Goal: Task Accomplishment & Management: Complete application form

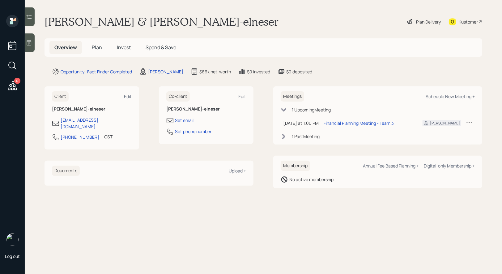
click at [422, 22] on div "Plan Delivery" at bounding box center [428, 22] width 25 height 6
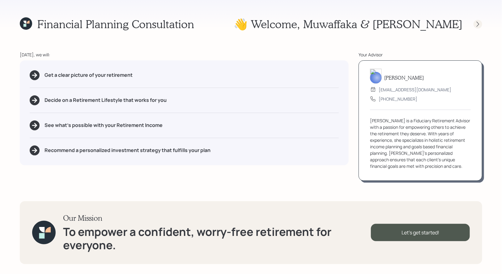
click at [480, 24] on icon at bounding box center [478, 24] width 6 height 6
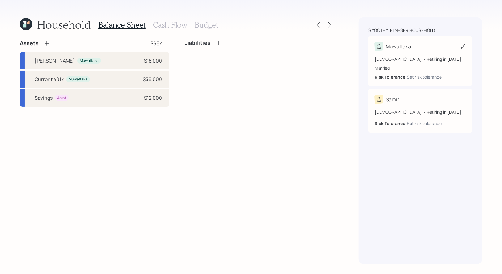
click at [461, 46] on icon at bounding box center [463, 46] width 6 height 6
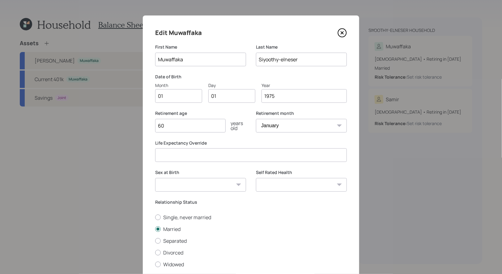
click at [177, 96] on input "01" at bounding box center [178, 96] width 47 height 14
type input "05"
type input "03"
click at [170, 125] on input "60" at bounding box center [190, 126] width 70 height 14
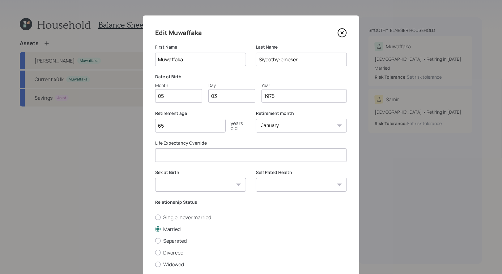
type input "65"
click at [185, 186] on select "Male Female Other / Prefer not to say" at bounding box center [200, 185] width 91 height 14
select select "female"
click at [155, 178] on select "Male Female Other / Prefer not to say" at bounding box center [200, 185] width 91 height 14
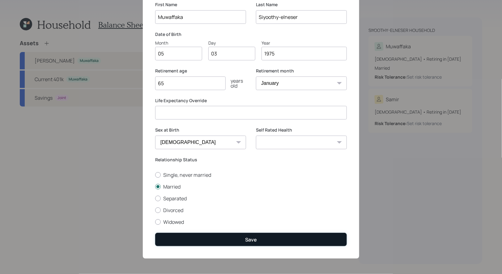
click at [245, 240] on button "Save" at bounding box center [251, 238] width 192 height 13
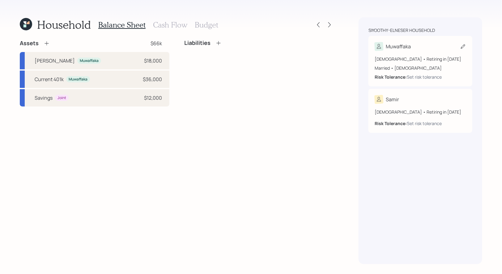
click at [463, 45] on icon at bounding box center [463, 46] width 4 height 4
select select "female"
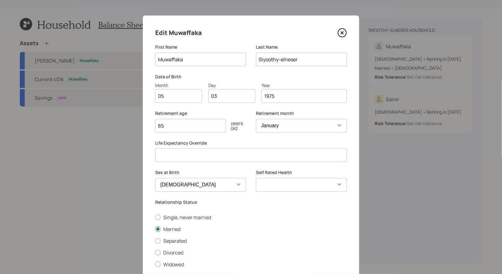
click at [282, 126] on select "January February March April May June July August September October November De…" at bounding box center [301, 126] width 91 height 14
select select "5"
click at [256, 119] on select "January February March April May June July August September October November De…" at bounding box center [301, 126] width 91 height 14
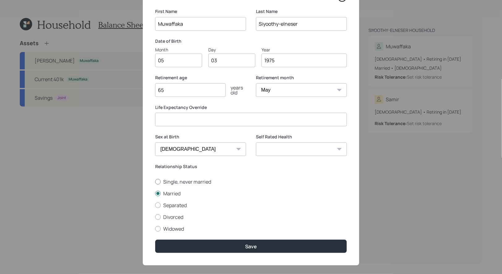
scroll to position [42, 0]
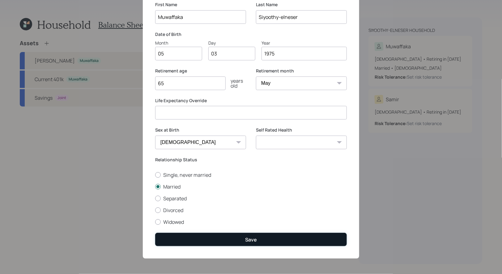
click at [196, 240] on button "Save" at bounding box center [251, 238] width 192 height 13
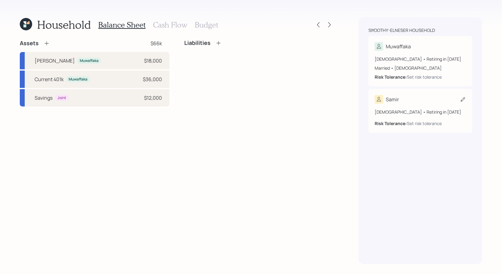
click at [463, 99] on icon at bounding box center [463, 99] width 6 height 6
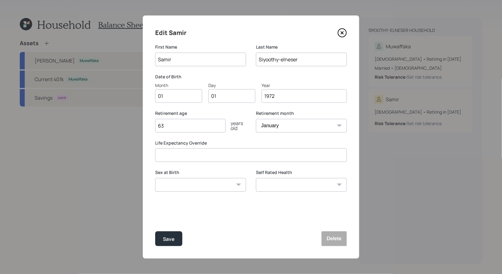
click at [173, 98] on input "01" at bounding box center [178, 96] width 47 height 14
type input "09"
type input "0"
type input "25"
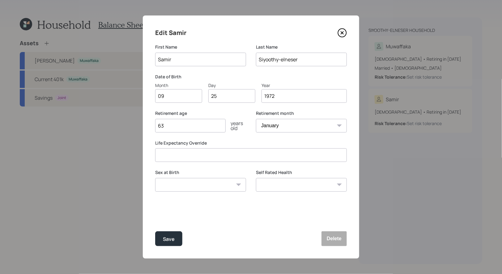
click at [172, 128] on input "63" at bounding box center [190, 126] width 70 height 14
type input "65"
click at [175, 186] on select "Male Female Other / Prefer not to say" at bounding box center [200, 185] width 91 height 14
select select "male"
click at [155, 178] on select "Male Female Other / Prefer not to say" at bounding box center [200, 185] width 91 height 14
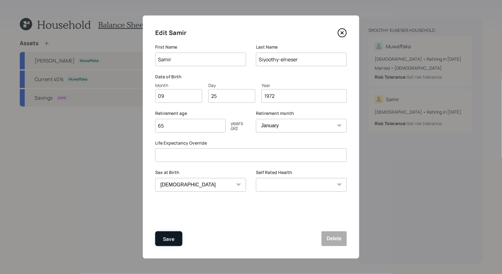
click at [169, 236] on div "Save" at bounding box center [169, 239] width 12 height 8
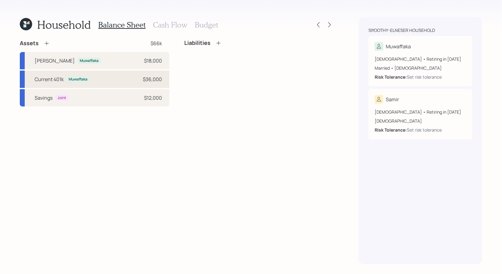
click at [97, 78] on div "Current 401k Muwaffaka $36,000" at bounding box center [95, 78] width 150 height 17
select select "company_sponsored"
select select "balanced"
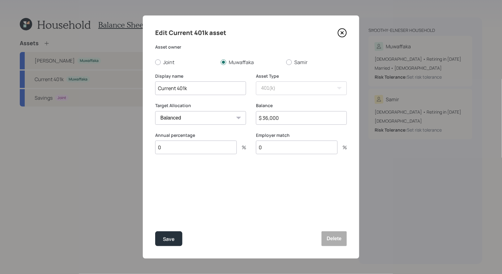
click at [288, 117] on input "$ 36,000" at bounding box center [301, 118] width 91 height 14
type input "$ 51,000"
click at [172, 149] on input "0" at bounding box center [196, 147] width 82 height 14
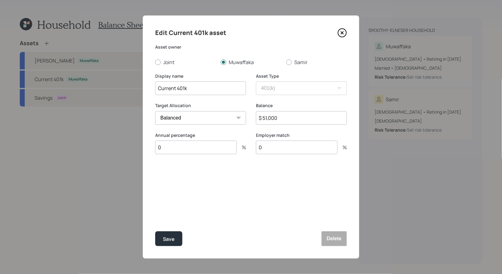
click at [172, 149] on input "0" at bounding box center [196, 147] width 82 height 14
type input "4"
click at [182, 174] on div "Select..." at bounding box center [194, 177] width 79 height 11
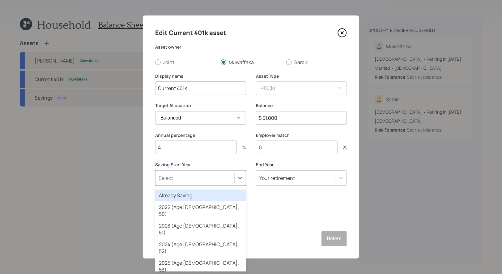
click at [181, 193] on div "Already Saving" at bounding box center [200, 195] width 91 height 12
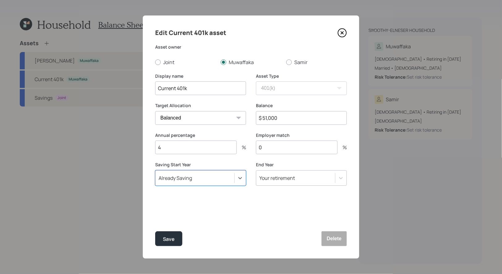
click at [278, 149] on input "0" at bounding box center [297, 147] width 82 height 14
type input "4"
click at [168, 239] on div "Save" at bounding box center [169, 239] width 12 height 8
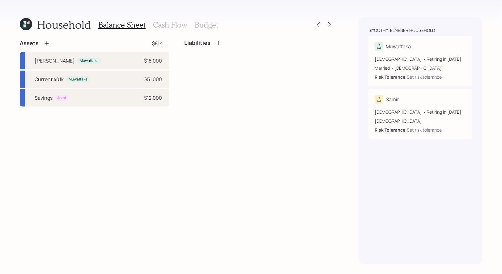
click at [46, 43] on icon at bounding box center [47, 43] width 6 height 6
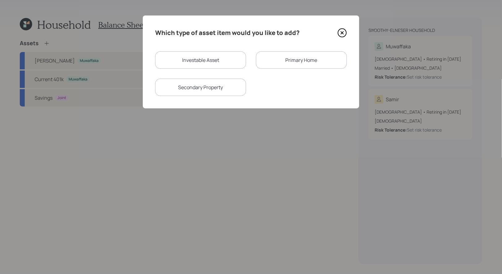
click at [202, 63] on div "Investable Asset" at bounding box center [200, 59] width 91 height 17
select select "taxable"
select select "balanced"
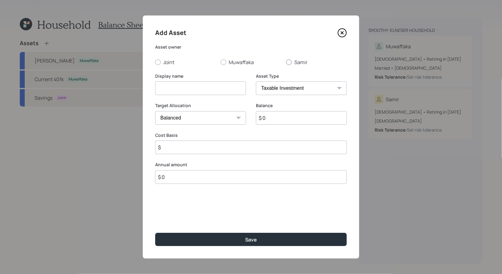
click at [290, 62] on div at bounding box center [289, 62] width 6 height 6
click at [286, 62] on input "Samir" at bounding box center [286, 62] width 0 height 0
radio input "true"
click at [206, 88] on input at bounding box center [200, 88] width 91 height 14
type input "IRA"
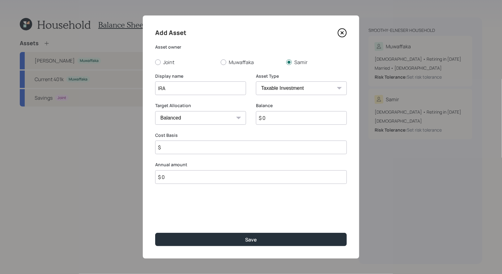
click at [275, 120] on input "$ 0" at bounding box center [301, 118] width 91 height 14
click at [285, 91] on select "SEP IRA IRA Roth IRA 401(k) Roth 401(k) 403(b) Roth 403(b) 457(b) Roth 457(b) H…" at bounding box center [301, 88] width 91 height 14
select select "roth_ira"
click at [256, 81] on select "SEP IRA IRA Roth IRA 401(k) Roth 401(k) 403(b) Roth 403(b) 457(b) Roth 457(b) H…" at bounding box center [301, 88] width 91 height 14
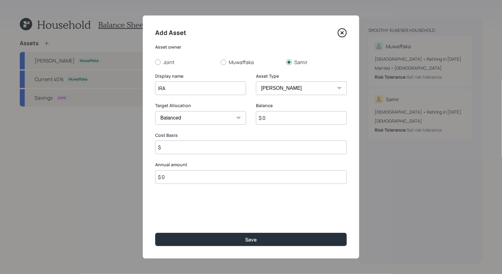
type input "$"
click at [300, 88] on select "SEP IRA IRA Roth IRA 401(k) Roth 401(k) 403(b) Roth 403(b) 457(b) Roth 457(b) H…" at bounding box center [301, 88] width 91 height 14
select select "ira"
click at [256, 81] on select "SEP IRA IRA Roth IRA 401(k) Roth 401(k) 403(b) Roth 403(b) 457(b) Roth 457(b) H…" at bounding box center [301, 88] width 91 height 14
click at [282, 120] on input "$ 0" at bounding box center [301, 118] width 91 height 14
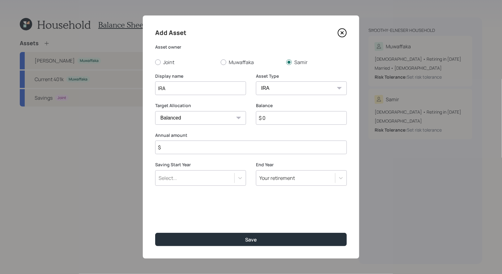
click at [282, 120] on input "$ 0" at bounding box center [301, 118] width 91 height 14
type input "$ 10,000"
click at [203, 145] on input "$" at bounding box center [251, 147] width 192 height 14
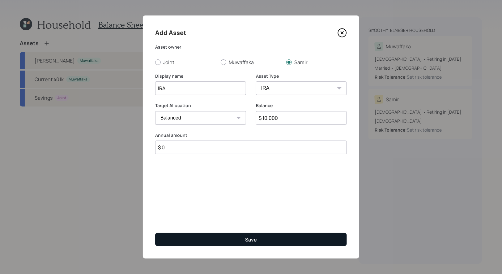
type input "$ 0"
click at [201, 236] on button "Save" at bounding box center [251, 238] width 192 height 13
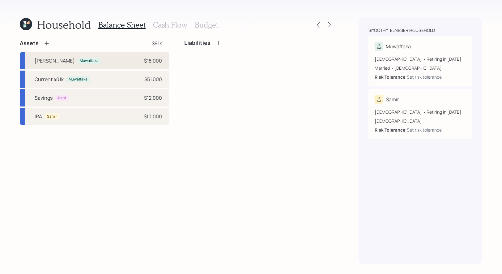
click at [105, 61] on div "Roth IRA Muwaffaka $18,000" at bounding box center [95, 60] width 150 height 17
select select "roth_ira"
select select "balanced"
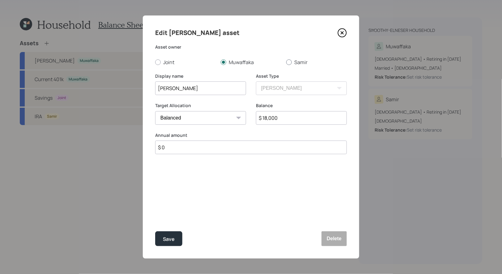
click at [289, 61] on div at bounding box center [289, 62] width 6 height 6
click at [286, 62] on input "Samir" at bounding box center [286, 62] width 0 height 0
radio input "true"
click at [285, 117] on input "$ 18,000" at bounding box center [301, 118] width 91 height 14
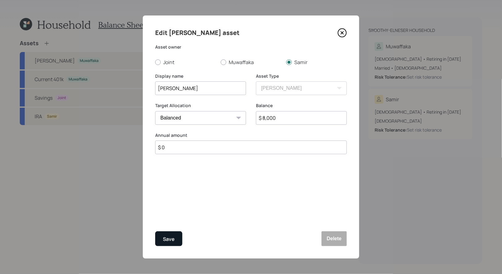
type input "$ 8,000"
click at [168, 239] on div "Save" at bounding box center [169, 239] width 12 height 8
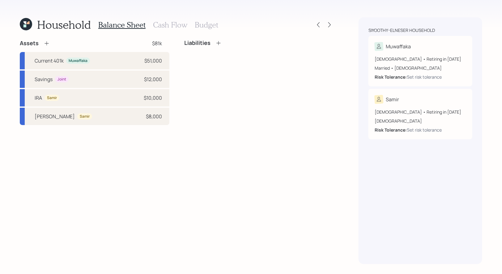
click at [48, 43] on icon at bounding box center [47, 43] width 6 height 6
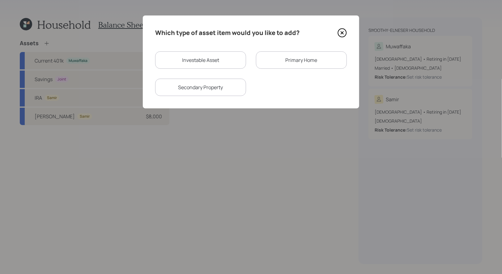
click at [187, 56] on div "Investable Asset" at bounding box center [200, 59] width 91 height 17
select select "taxable"
select select "balanced"
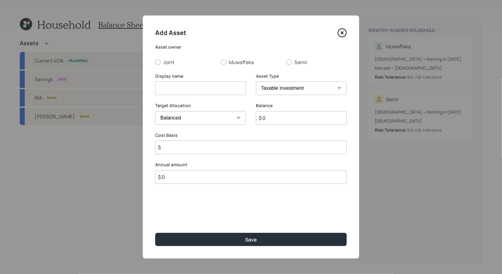
click at [201, 94] on input at bounding box center [200, 88] width 91 height 14
type input "Joint"
click at [291, 118] on input "$ 0" at bounding box center [301, 118] width 91 height 14
type input "$ 4,000"
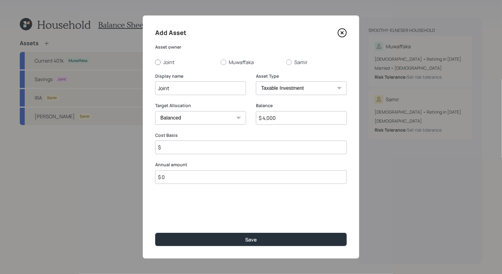
click at [156, 62] on div at bounding box center [158, 62] width 6 height 6
click at [155, 62] on input "Joint" at bounding box center [155, 62] width 0 height 0
radio input "true"
click at [185, 151] on input "$" at bounding box center [251, 147] width 192 height 14
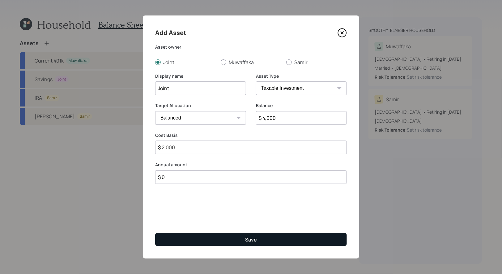
type input "$ 2,000"
click at [227, 237] on button "Save" at bounding box center [251, 238] width 192 height 13
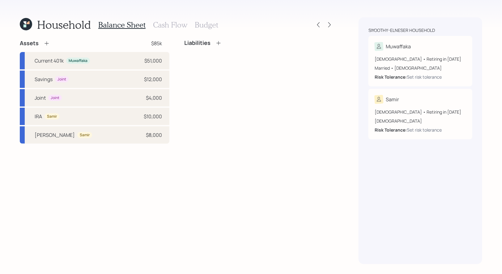
click at [47, 44] on icon at bounding box center [47, 43] width 6 height 6
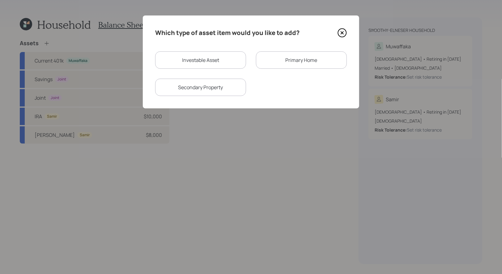
click at [280, 60] on div "Primary Home" at bounding box center [301, 59] width 91 height 17
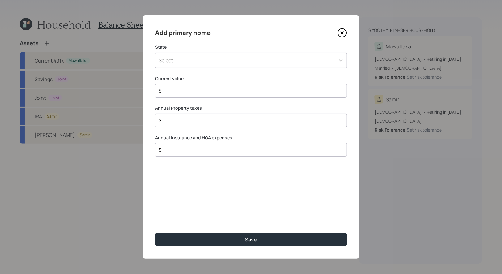
click at [234, 58] on div "Select..." at bounding box center [245, 60] width 180 height 11
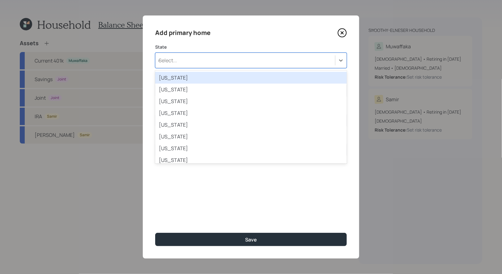
type input "ok"
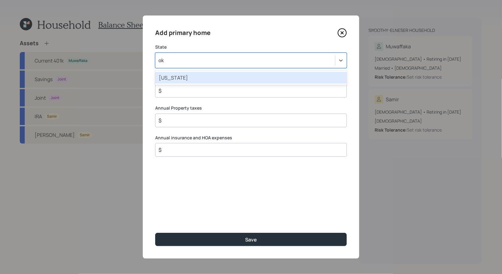
click at [196, 77] on div "Oklahoma" at bounding box center [251, 78] width 192 height 12
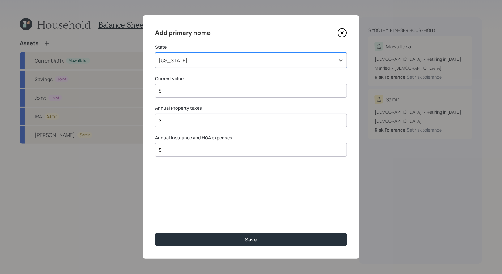
click at [189, 92] on input "$" at bounding box center [248, 90] width 181 height 7
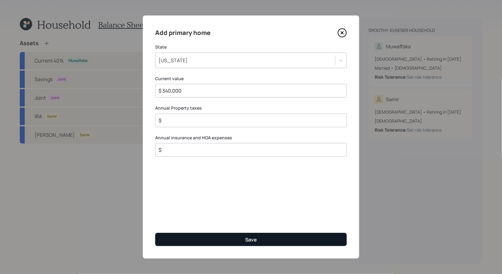
type input "$ 340,000"
click at [202, 240] on button "Save" at bounding box center [251, 238] width 192 height 13
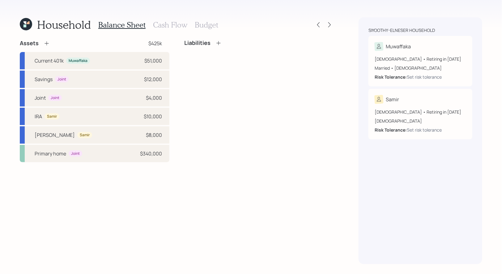
click at [219, 43] on icon at bounding box center [218, 43] width 4 height 4
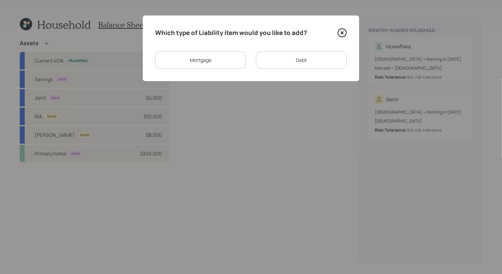
click at [204, 59] on div "Mortgage" at bounding box center [200, 59] width 91 height 17
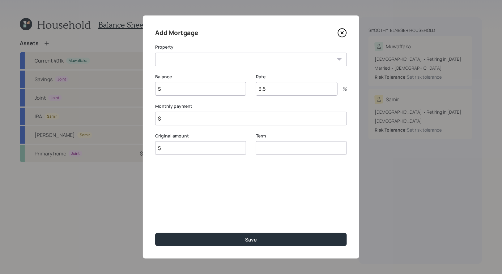
click at [191, 62] on select "OK Primary home" at bounding box center [251, 60] width 192 height 14
select select "360e5fe0-395a-4a87-adef-c1a65ddb06ac"
click at [155, 53] on select "OK Primary home" at bounding box center [251, 60] width 192 height 14
click at [176, 88] on input "$" at bounding box center [200, 89] width 91 height 14
type input "$ 257,000"
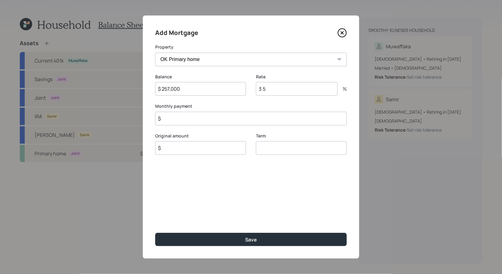
click at [169, 152] on input "$" at bounding box center [200, 148] width 91 height 14
type input "$ 257,000"
click at [270, 152] on input "number" at bounding box center [301, 148] width 91 height 14
type input "30"
click at [274, 88] on input "3.5" at bounding box center [297, 89] width 82 height 14
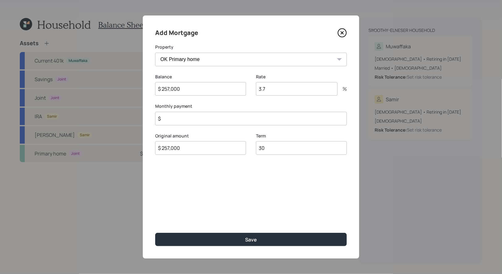
type input "3.7"
click at [197, 120] on input "$" at bounding box center [251, 119] width 192 height 14
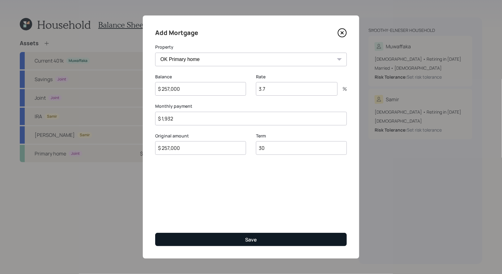
type input "$ 1,932"
click at [204, 239] on button "Save" at bounding box center [251, 238] width 192 height 13
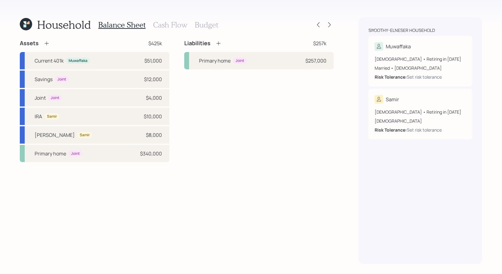
click at [219, 43] on icon at bounding box center [218, 43] width 4 height 4
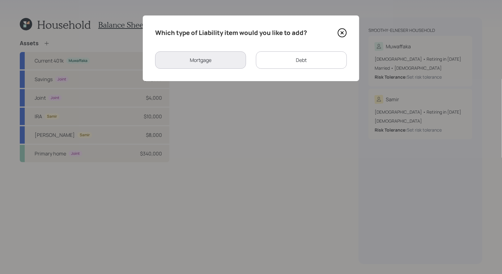
click at [299, 60] on div "Debt" at bounding box center [301, 59] width 91 height 17
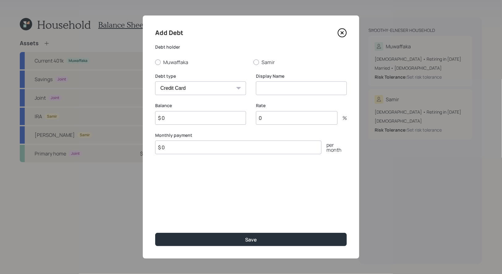
click at [185, 89] on select "Car Credit Card Medical Student Other" at bounding box center [200, 88] width 91 height 14
select select "car"
click at [155, 81] on select "Car Credit Card Medical Student Other" at bounding box center [200, 88] width 91 height 14
click at [295, 91] on input at bounding box center [301, 88] width 91 height 14
type input "Car Loan"
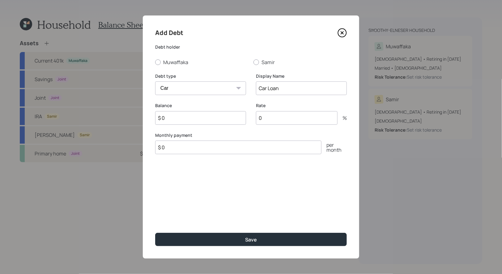
click at [174, 118] on input "$ 0" at bounding box center [200, 118] width 91 height 14
click at [157, 62] on div at bounding box center [158, 62] width 6 height 6
click at [155, 62] on input "Muwaffaka" at bounding box center [155, 62] width 0 height 0
radio input "true"
click at [174, 117] on input "$ 0" at bounding box center [200, 118] width 91 height 14
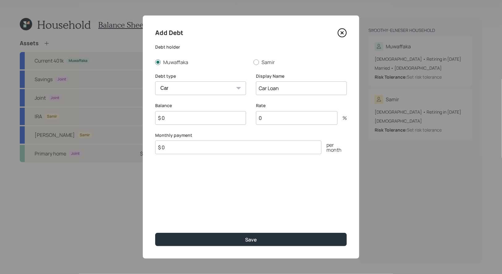
click at [174, 117] on input "$ 0" at bounding box center [200, 118] width 91 height 14
type input "$ 3,700"
click at [274, 120] on input "0" at bounding box center [297, 118] width 82 height 14
type input "2.8"
click at [286, 90] on input "Car Loan" at bounding box center [301, 88] width 91 height 14
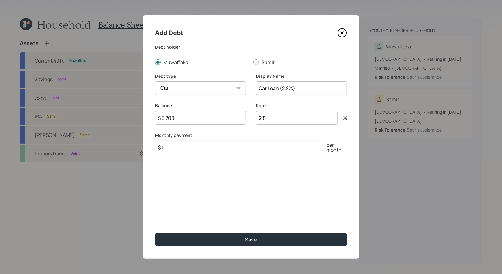
type input "Car Loan (2.8%)"
click at [210, 147] on input "$ 0" at bounding box center [238, 147] width 166 height 14
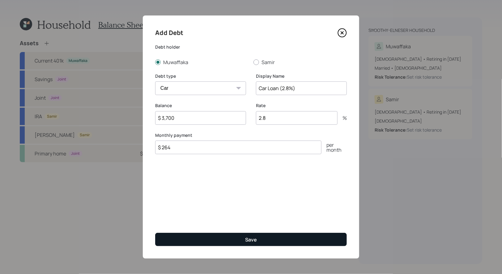
type input "$ 264"
click at [200, 235] on button "Save" at bounding box center [251, 238] width 192 height 13
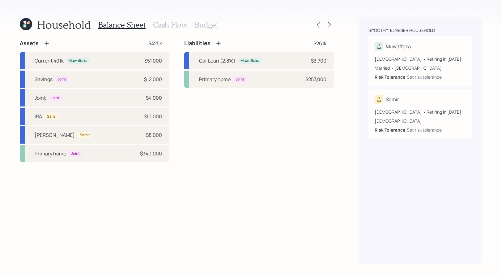
click at [218, 41] on icon at bounding box center [218, 43] width 4 height 4
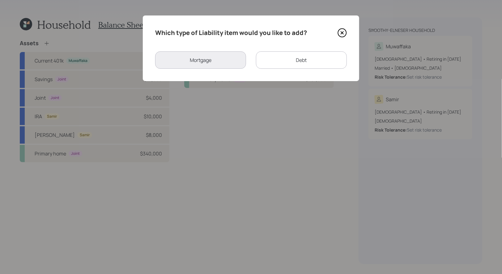
click at [285, 58] on div "Debt" at bounding box center [301, 59] width 91 height 17
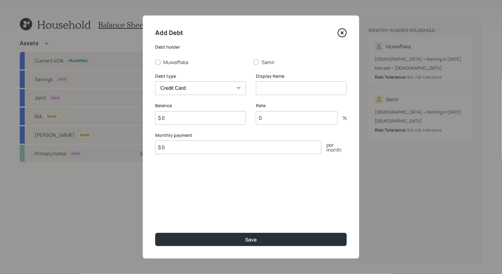
click at [195, 90] on select "Car Credit Card Medical Student Other" at bounding box center [200, 88] width 91 height 14
select select "car"
click at [155, 81] on select "Car Credit Card Medical Student Other" at bounding box center [200, 88] width 91 height 14
click at [284, 89] on input at bounding box center [301, 88] width 91 height 14
type input "Car Loan 2"
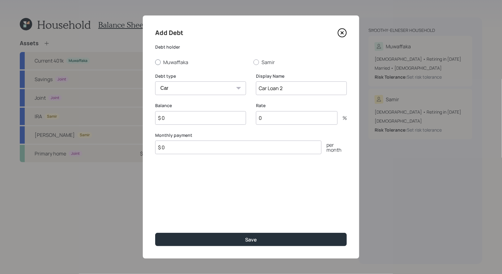
click at [158, 61] on div at bounding box center [158, 62] width 6 height 6
click at [155, 62] on input "Muwaffaka" at bounding box center [155, 62] width 0 height 0
radio input "true"
click at [166, 117] on input "$ 0" at bounding box center [200, 118] width 91 height 14
click at [274, 118] on input "0" at bounding box center [297, 118] width 82 height 14
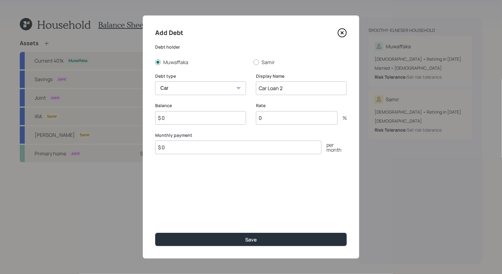
click at [274, 118] on input "0" at bounding box center [297, 118] width 82 height 14
type input "4"
click at [177, 119] on input "$ 0" at bounding box center [200, 118] width 91 height 14
type input "$ 7,400"
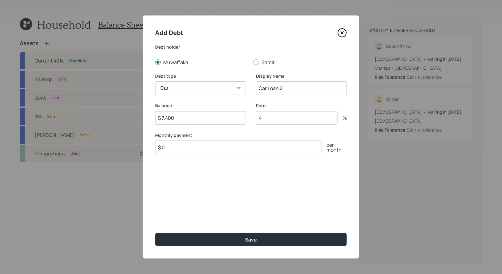
click at [171, 148] on input "$ 0" at bounding box center [238, 147] width 166 height 14
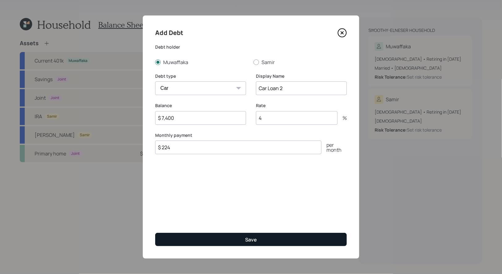
type input "$ 224"
click at [176, 242] on button "Save" at bounding box center [251, 238] width 192 height 13
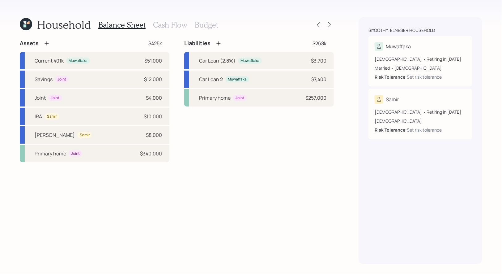
click at [220, 43] on icon at bounding box center [218, 43] width 6 height 6
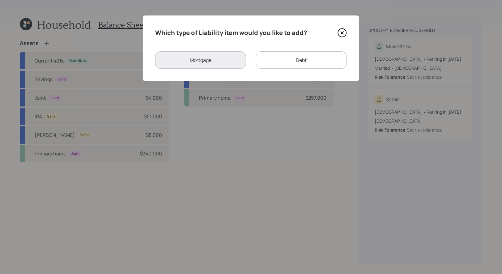
click at [273, 60] on div "Debt" at bounding box center [301, 59] width 91 height 17
select select "credit_card"
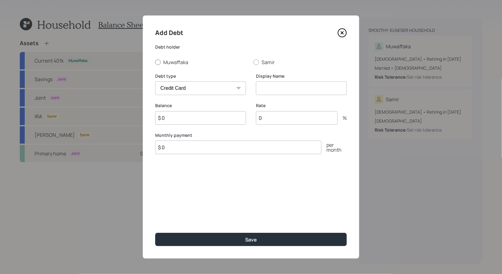
click at [157, 63] on div at bounding box center [158, 62] width 6 height 6
click at [155, 62] on input "Muwaffaka" at bounding box center [155, 62] width 0 height 0
radio input "true"
click at [180, 90] on select "Car Credit Card Medical Student Other" at bounding box center [200, 88] width 91 height 14
select select "other"
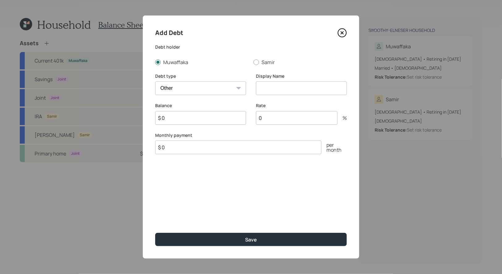
click at [155, 81] on select "Car Credit Card Medical Student Other" at bounding box center [200, 88] width 91 height 14
click at [282, 91] on input at bounding box center [301, 88] width 91 height 14
type input "Personal Loan"
click at [177, 118] on input "$ 0" at bounding box center [200, 118] width 91 height 14
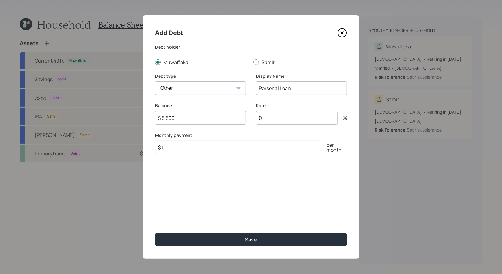
type input "$ 5,500"
click at [270, 121] on input "0" at bounding box center [297, 118] width 82 height 14
type input "3"
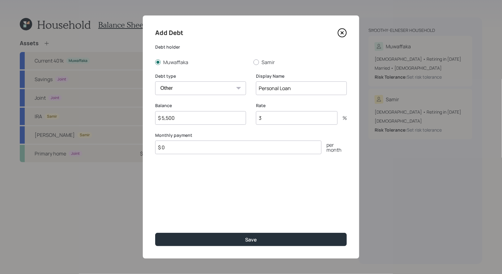
click at [203, 145] on input "$ 0" at bounding box center [238, 147] width 166 height 14
type input "$ 550"
click at [305, 87] on input "Personal Loan" at bounding box center [301, 88] width 91 height 14
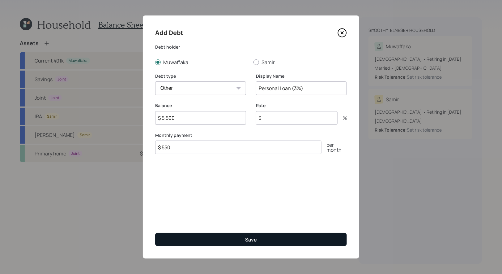
type input "Personal Loan (3%)"
click at [239, 235] on button "Save" at bounding box center [251, 238] width 192 height 13
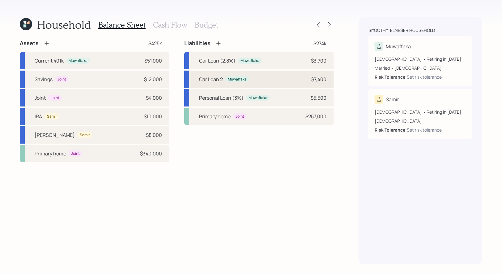
click at [212, 79] on div "Car Loan 2" at bounding box center [211, 78] width 24 height 7
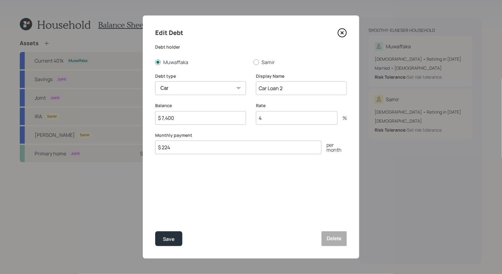
click at [298, 90] on input "Car Loan 2" at bounding box center [301, 88] width 91 height 14
type input "Car Loan 2 (4%)"
click at [171, 241] on div "Save" at bounding box center [169, 239] width 12 height 8
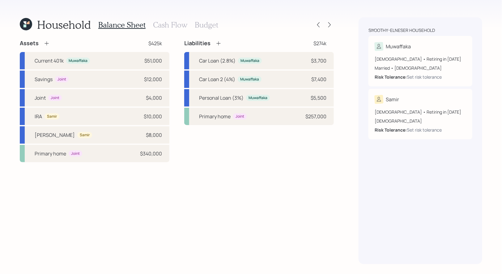
click at [219, 44] on icon at bounding box center [218, 43] width 6 height 6
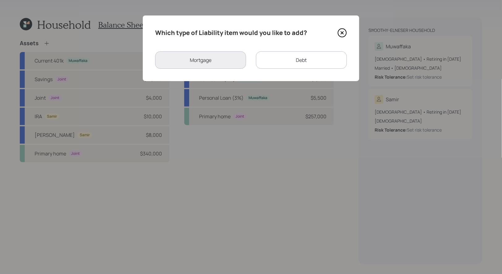
click at [293, 60] on div "Debt" at bounding box center [301, 59] width 91 height 17
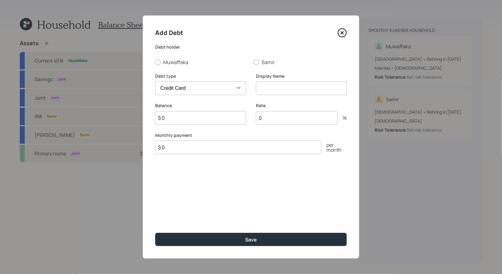
click at [202, 90] on select "Car Credit Card Medical Student Other" at bounding box center [200, 88] width 91 height 14
select select "student"
click at [155, 81] on select "Car Credit Card Medical Student Other" at bounding box center [200, 88] width 91 height 14
click at [273, 89] on input at bounding box center [301, 88] width 91 height 14
type input "Student Loan"
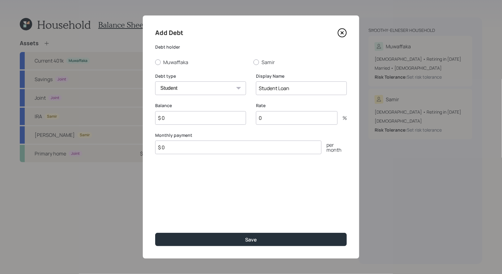
click at [183, 119] on input "$ 0" at bounding box center [200, 118] width 91 height 14
type input "$ 17,500"
click at [272, 121] on input "0" at bounding box center [297, 118] width 82 height 14
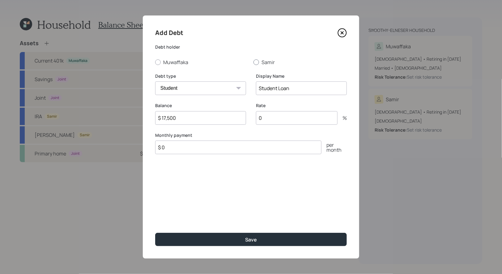
click at [257, 61] on div at bounding box center [256, 62] width 6 height 6
click at [253, 62] on input "Samir" at bounding box center [253, 62] width 0 height 0
radio input "true"
click at [271, 117] on input "0" at bounding box center [297, 118] width 82 height 14
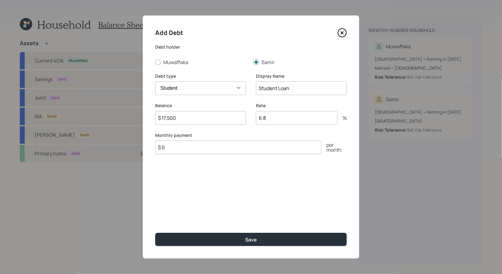
type input "6.8"
click at [297, 89] on input "Student Loan" at bounding box center [301, 88] width 91 height 14
type input "Student Loan (6.8%)"
click at [236, 148] on input "$ 0" at bounding box center [238, 147] width 166 height 14
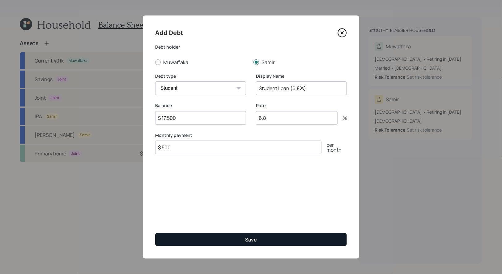
type input "$ 500"
click at [219, 236] on button "Save" at bounding box center [251, 238] width 192 height 13
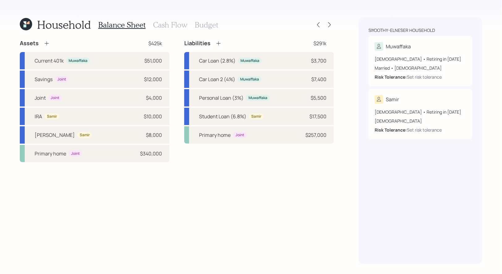
click at [218, 43] on icon at bounding box center [218, 43] width 6 height 6
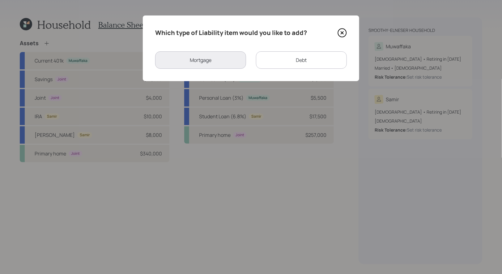
click at [289, 62] on div "Debt" at bounding box center [301, 59] width 91 height 17
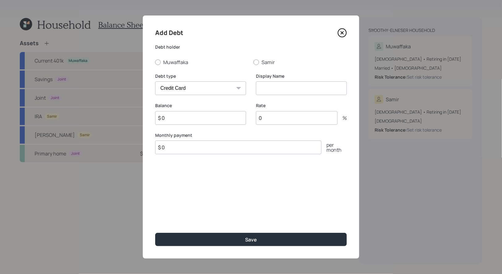
click at [205, 88] on select "Car Credit Card Medical Student Other" at bounding box center [200, 88] width 91 height 14
select select "student"
click at [155, 81] on select "Car Credit Card Medical Student Other" at bounding box center [200, 88] width 91 height 14
click at [276, 88] on input at bounding box center [301, 88] width 91 height 14
type input "Student Loan"
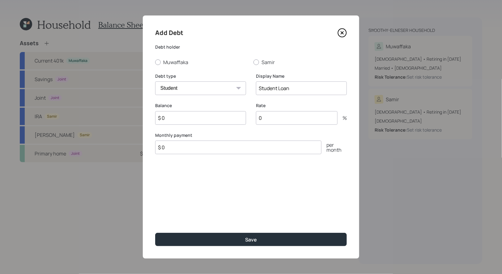
click at [182, 120] on input "$ 0" at bounding box center [200, 118] width 91 height 14
click at [158, 62] on div at bounding box center [158, 62] width 6 height 6
click at [155, 62] on input "Muwaffaka" at bounding box center [155, 62] width 0 height 0
radio input "true"
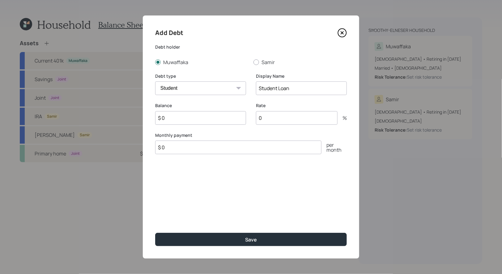
click at [203, 116] on input "$ 0" at bounding box center [200, 118] width 91 height 14
type input "$ 8,900"
click at [294, 115] on input "0" at bounding box center [297, 118] width 82 height 14
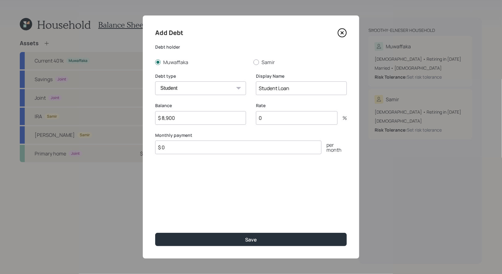
click at [294, 115] on input "0" at bounding box center [297, 118] width 82 height 14
type input "5.8"
click at [321, 90] on input "Student Loan" at bounding box center [301, 88] width 91 height 14
type input "Student Loan (5.8%)"
click at [190, 149] on input "$ 0" at bounding box center [238, 147] width 166 height 14
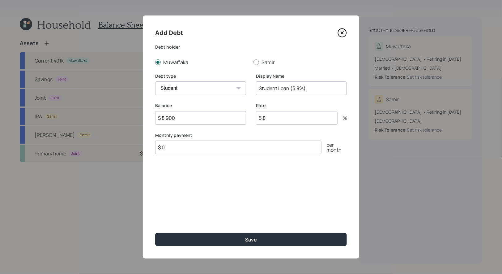
click at [190, 149] on input "$ 0" at bounding box center [238, 147] width 166 height 14
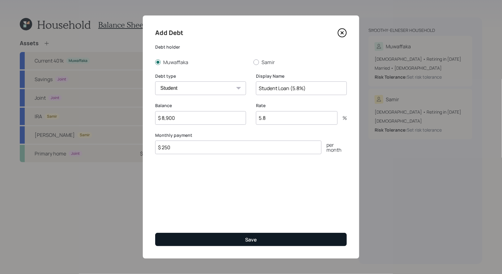
type input "$ 250"
click at [200, 238] on button "Save" at bounding box center [251, 238] width 192 height 13
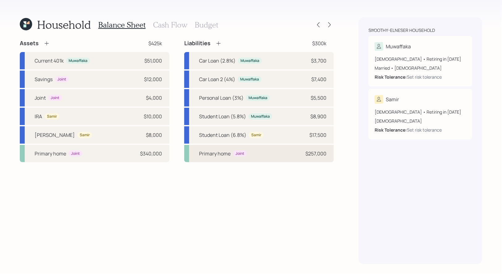
click at [250, 155] on div "Primary home Joint $257,000" at bounding box center [259, 153] width 150 height 17
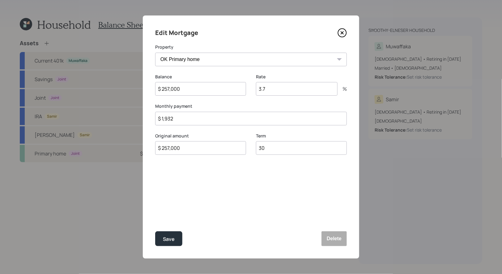
click at [343, 32] on icon at bounding box center [342, 33] width 2 height 2
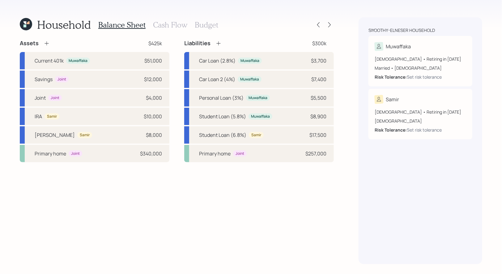
click at [171, 23] on h3 "Cash Flow" at bounding box center [170, 24] width 34 height 9
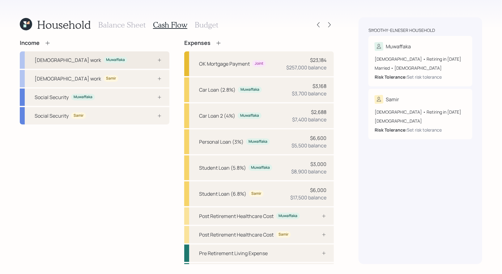
click at [105, 62] on div "Full-time work Muwaffaka" at bounding box center [95, 59] width 150 height 17
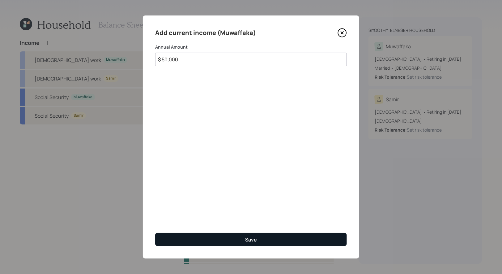
type input "$ 50,000"
click at [203, 240] on button "Save" at bounding box center [251, 238] width 192 height 13
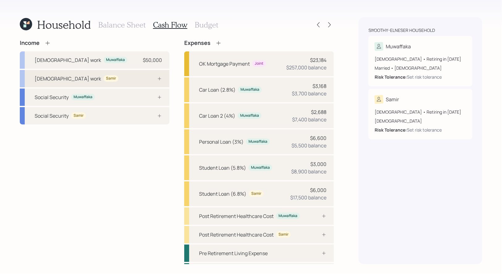
click at [149, 79] on div at bounding box center [152, 78] width 19 height 5
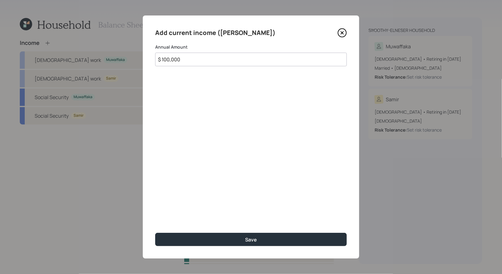
type input "$ 100,000"
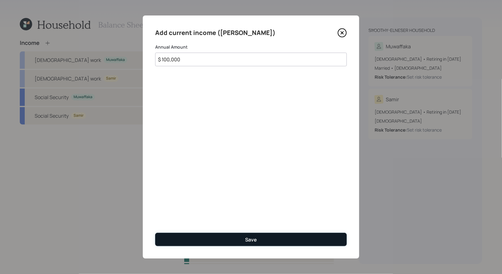
click at [207, 238] on button "Save" at bounding box center [251, 238] width 192 height 13
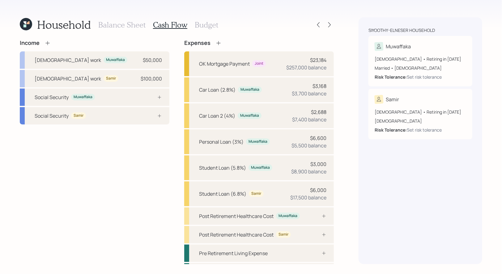
click at [48, 43] on icon at bounding box center [48, 43] width 6 height 6
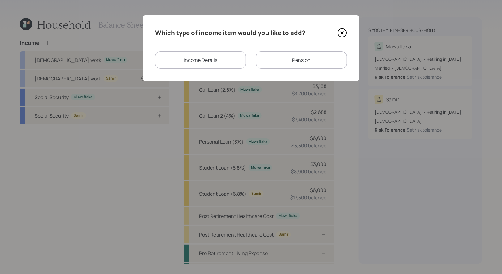
click at [291, 60] on div "Pension" at bounding box center [301, 59] width 91 height 17
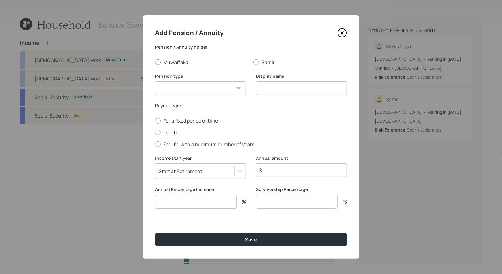
click at [157, 61] on div at bounding box center [158, 62] width 6 height 6
click at [155, 62] on input "Muwaffaka" at bounding box center [155, 62] width 0 height 0
radio input "true"
click at [171, 91] on select "Pension Annuity" at bounding box center [200, 88] width 91 height 14
select select "pension"
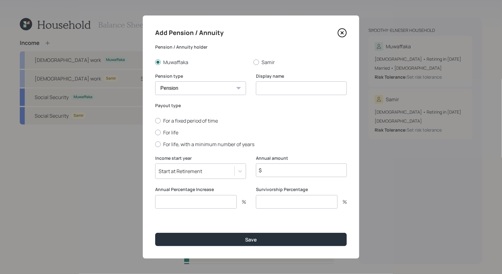
click at [155, 81] on select "Pension Annuity" at bounding box center [200, 88] width 91 height 14
click at [263, 86] on input at bounding box center [301, 88] width 91 height 14
type input "Pension"
click at [158, 132] on div at bounding box center [158, 132] width 6 height 6
click at [155, 132] on input "For life" at bounding box center [155, 132] width 0 height 0
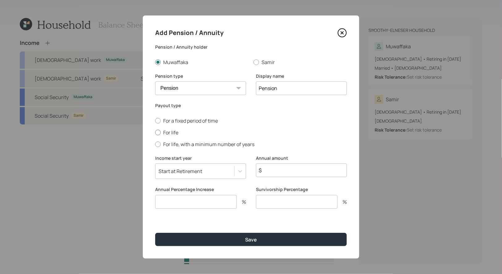
radio input "true"
click at [277, 170] on input "$" at bounding box center [301, 170] width 91 height 14
type input "$ 60,612"
click at [216, 201] on input "number" at bounding box center [196, 202] width 82 height 14
type input "0"
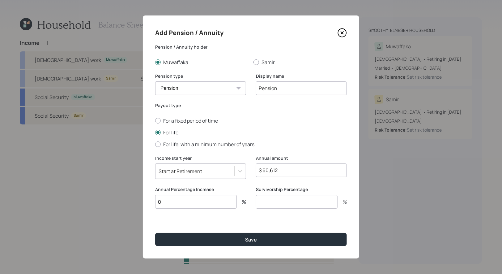
click at [285, 205] on input "number" at bounding box center [297, 202] width 82 height 14
type input "0"
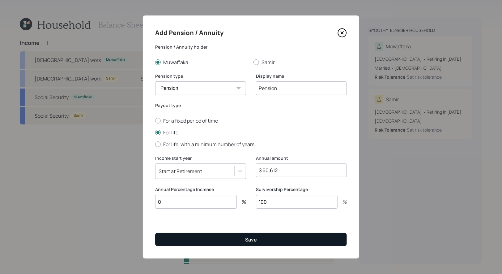
type input "100"
click at [243, 235] on button "Save" at bounding box center [251, 238] width 192 height 13
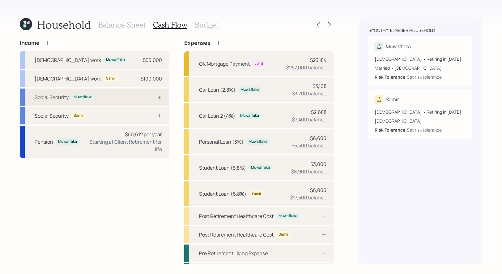
click at [138, 98] on div "Social Security Muwaffaka" at bounding box center [95, 96] width 150 height 17
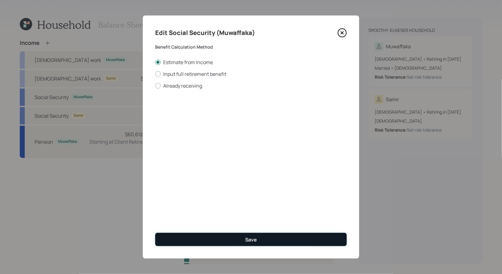
click at [196, 240] on button "Save" at bounding box center [251, 238] width 192 height 13
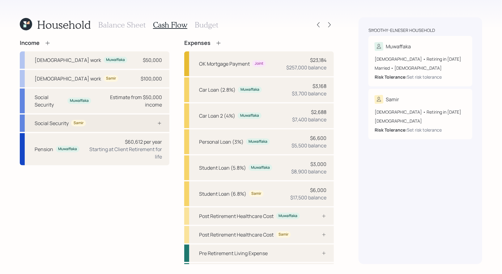
click at [93, 121] on div "Social Security Samir" at bounding box center [95, 122] width 150 height 17
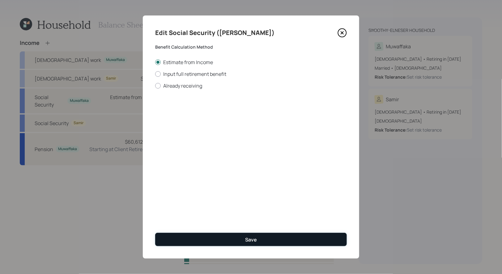
click at [196, 237] on button "Save" at bounding box center [251, 238] width 192 height 13
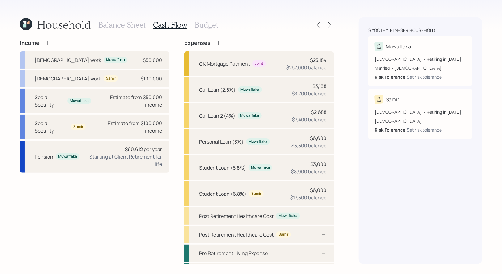
click at [203, 25] on h3 "Budget" at bounding box center [206, 24] width 23 height 9
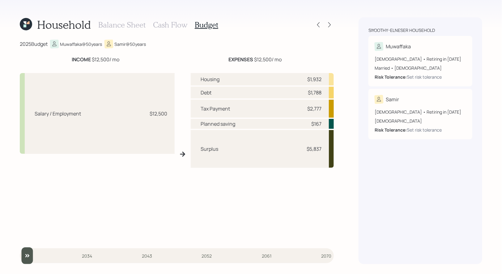
click at [326, 150] on div "Surplus $5,837" at bounding box center [262, 149] width 143 height 38
drag, startPoint x: 322, startPoint y: 149, endPoint x: 210, endPoint y: 147, distance: 112.2
click at [210, 147] on div "Surplus $5,837" at bounding box center [262, 149] width 143 height 38
click at [280, 157] on div "Surplus $5,837" at bounding box center [262, 149] width 143 height 38
click at [108, 25] on h3 "Balance Sheet" at bounding box center [121, 24] width 47 height 9
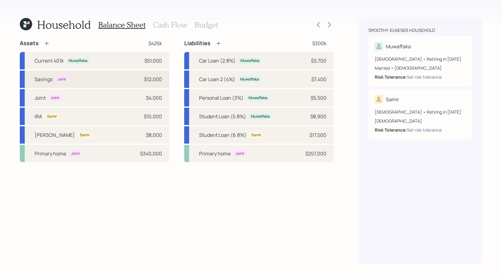
click at [128, 80] on div "Savings Joint $12,000" at bounding box center [95, 78] width 150 height 17
select select "taxable"
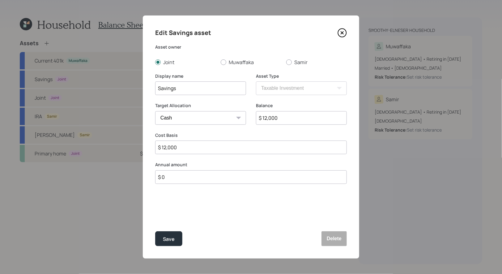
click at [170, 178] on input "$ 0" at bounding box center [251, 177] width 192 height 14
type input "$ 12,000"
click at [177, 208] on div "Select..." at bounding box center [168, 207] width 18 height 7
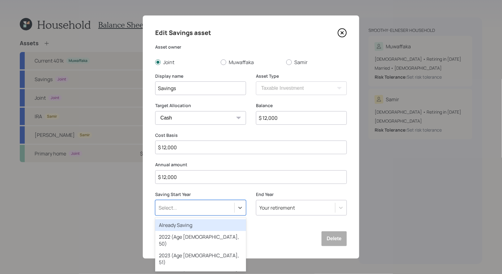
click at [177, 224] on div "Already Saving" at bounding box center [200, 225] width 91 height 12
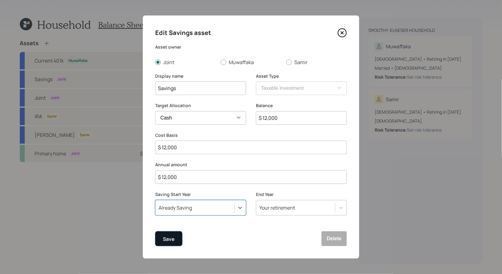
click at [170, 238] on div "Save" at bounding box center [169, 239] width 12 height 8
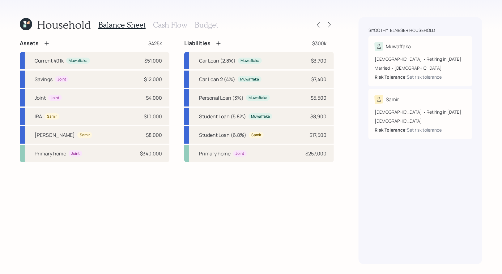
click at [202, 24] on h3 "Budget" at bounding box center [206, 24] width 23 height 9
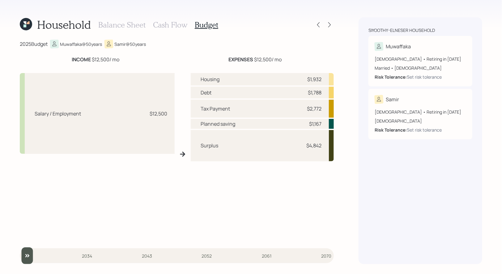
click at [165, 26] on h3 "Cash Flow" at bounding box center [170, 24] width 34 height 9
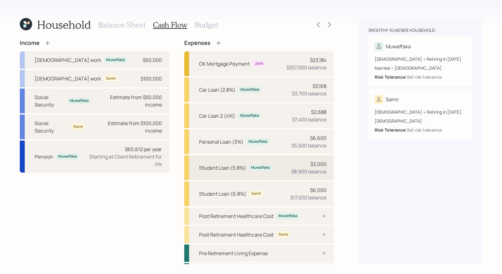
scroll to position [16, 0]
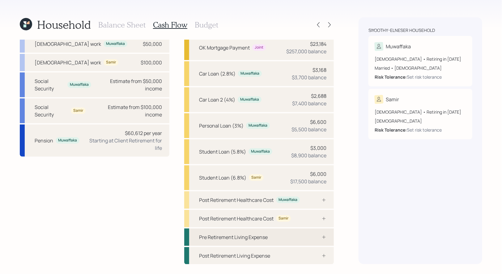
click at [271, 235] on div "Pre Retirement Living Expense" at bounding box center [259, 236] width 150 height 17
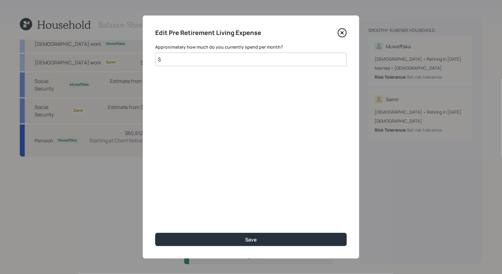
click at [193, 62] on input "$" at bounding box center [251, 60] width 192 height 14
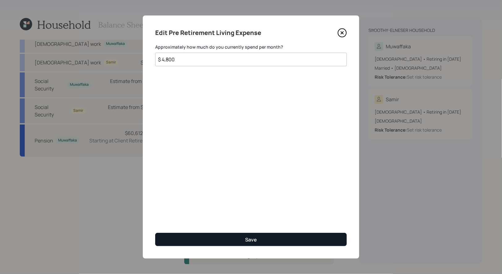
type input "$ 4,800"
click at [206, 237] on button "Save" at bounding box center [251, 238] width 192 height 13
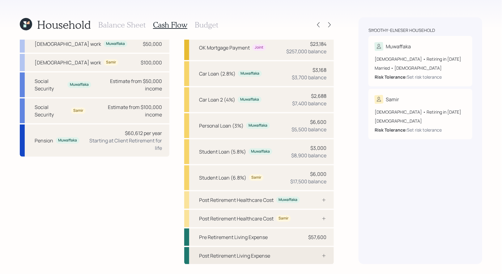
click at [232, 255] on div "Post Retirement Living Expense" at bounding box center [234, 255] width 71 height 7
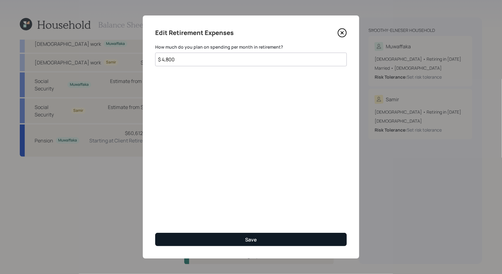
type input "$ 4,800"
click at [227, 236] on button "Save" at bounding box center [251, 238] width 192 height 13
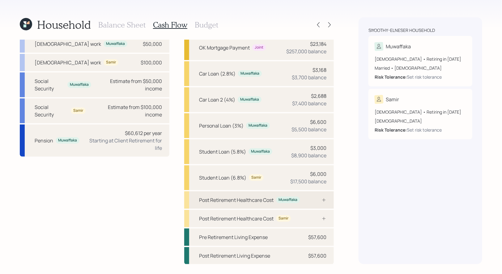
click at [304, 201] on div "Post Retirement Healthcare Cost Muwaffaka" at bounding box center [259, 199] width 150 height 17
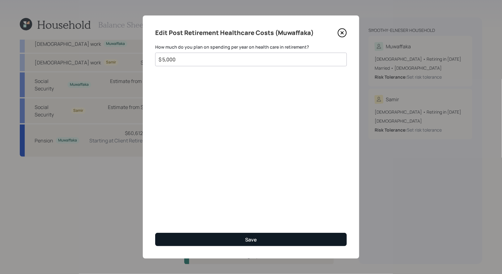
type input "$ 5,000"
click at [224, 235] on button "Save" at bounding box center [251, 238] width 192 height 13
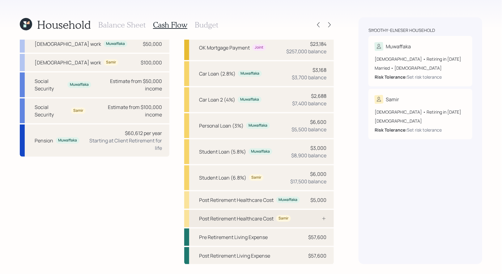
click at [261, 218] on div "Post Retirement Healthcare Cost" at bounding box center [236, 217] width 74 height 7
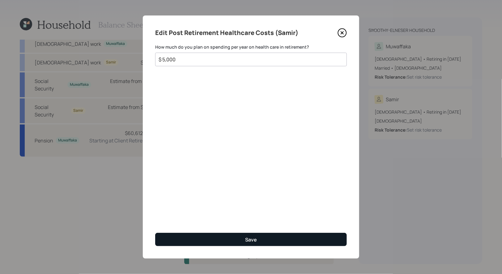
type input "$ 5,000"
click at [255, 238] on div "Save" at bounding box center [251, 239] width 12 height 7
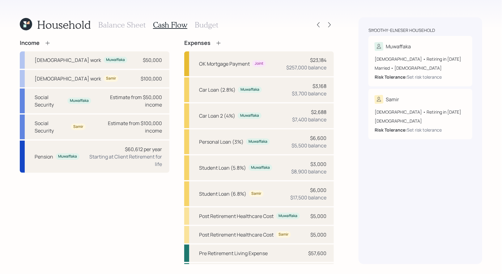
click at [218, 42] on icon at bounding box center [218, 43] width 6 height 6
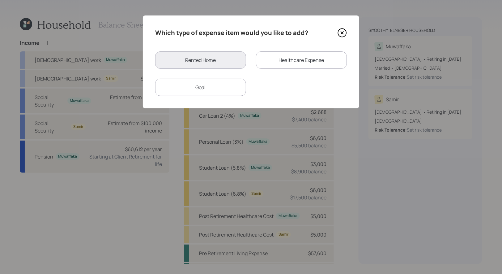
click at [212, 84] on div "Goal" at bounding box center [200, 87] width 91 height 17
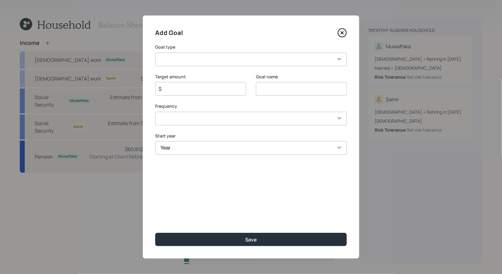
click at [229, 61] on select "Create an emergency fund Donate to charity Purchase a home Make a purchase Supp…" at bounding box center [251, 60] width 192 height 14
select select "other"
click at [155, 53] on select "Create an emergency fund Donate to charity Purchase a home Make a purchase Supp…" at bounding box center [251, 60] width 192 height 14
click at [289, 91] on input "Other" at bounding box center [301, 89] width 91 height 14
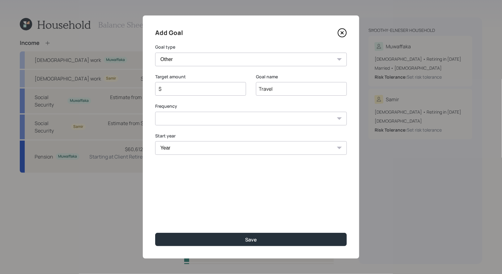
type input "Travel"
click at [251, 116] on select "One time Every 1 year Every 2 years Every 3 years Every 4 years Every 5 years E…" at bounding box center [251, 119] width 192 height 14
click at [155, 112] on select "One time Every 1 year Every 2 years Every 3 years Every 4 years Every 5 years E…" at bounding box center [251, 119] width 192 height 14
click at [243, 118] on select "One time Every 1 year Every 2 years Every 3 years Every 4 years Every 5 years E…" at bounding box center [251, 119] width 192 height 14
select select "1"
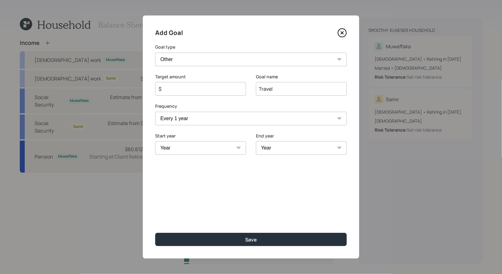
click at [155, 112] on select "One time Every 1 year Every 2 years Every 3 years Every 4 years Every 5 years E…" at bounding box center [251, 119] width 192 height 14
click at [198, 151] on select "Year 2025 2026 2027 2028 2029 2030 2031 2032 2033 2034 2035 2036 2037 2038 2039…" at bounding box center [200, 148] width 91 height 14
select select "2025"
click at [155, 141] on select "Year 2025 2026 2027 2028 2029 2030 2031 2032 2033 2034 2035 2036 2037 2038 2039…" at bounding box center [200, 148] width 91 height 14
click at [307, 147] on select "Year 2025 2026 2027 2028 2029 2030 2031 2032 2033 2034 2035 2036 2037 2038 2039…" at bounding box center [301, 148] width 91 height 14
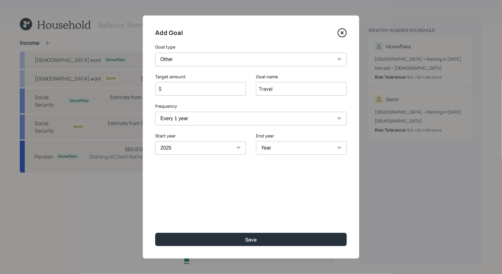
select select "2060"
click at [256, 141] on select "Year 2025 2026 2027 2028 2029 2030 2031 2032 2033 2034 2035 2036 2037 2038 2039…" at bounding box center [301, 148] width 91 height 14
click at [196, 89] on input "$" at bounding box center [198, 88] width 80 height 7
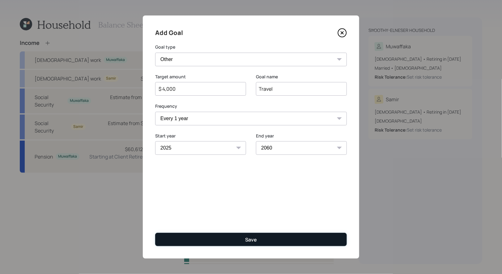
click at [215, 242] on button "Save" at bounding box center [251, 238] width 192 height 13
type input "$"
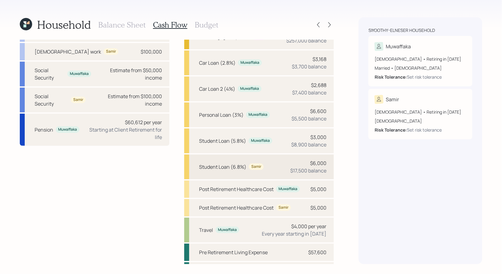
scroll to position [42, 0]
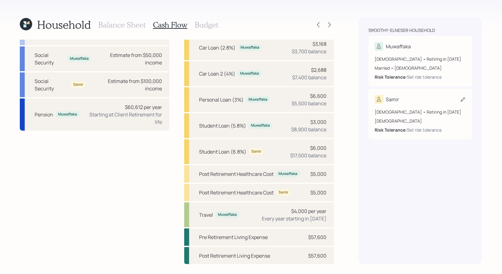
click at [462, 99] on icon at bounding box center [463, 99] width 4 height 4
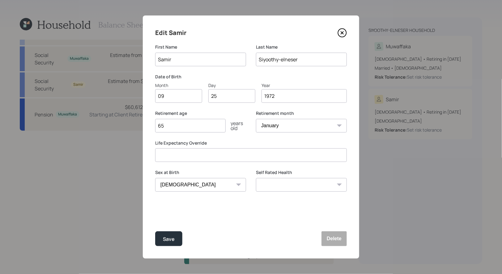
click at [280, 125] on select "January February March April May June July August September October November De…" at bounding box center [301, 126] width 91 height 14
select select "9"
click at [256, 119] on select "January February March April May June July August September October November De…" at bounding box center [301, 126] width 91 height 14
click at [162, 239] on button "Save" at bounding box center [168, 238] width 27 height 15
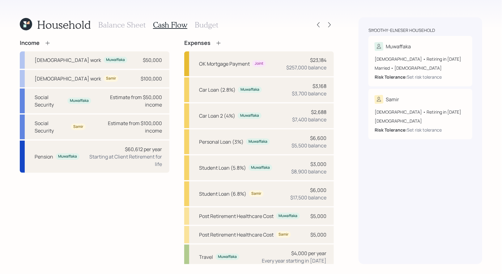
click at [218, 43] on icon at bounding box center [218, 43] width 4 height 4
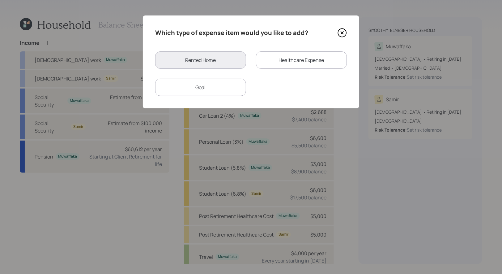
click at [207, 85] on div "Goal" at bounding box center [200, 87] width 91 height 17
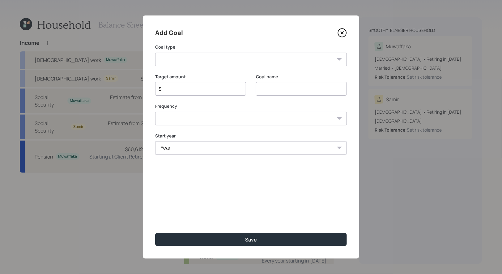
click at [211, 90] on input "$" at bounding box center [198, 88] width 80 height 7
type input "$ 5,000"
click at [295, 89] on input at bounding box center [301, 89] width 91 height 14
type input "Home Projects"
click at [253, 60] on select "Create an emergency fund Donate to charity Purchase a home Make a purchase Supp…" at bounding box center [251, 60] width 192 height 14
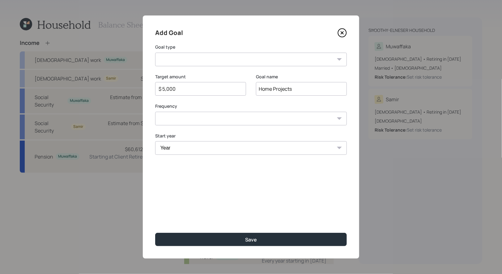
select select "other"
click at [155, 53] on select "Create an emergency fund Donate to charity Purchase a home Make a purchase Supp…" at bounding box center [251, 60] width 192 height 14
click at [218, 119] on select "One time Every 1 year Every 2 years Every 3 years Every 4 years Every 5 years E…" at bounding box center [251, 119] width 192 height 14
select select "0"
click at [155, 112] on select "One time Every 1 year Every 2 years Every 3 years Every 4 years Every 5 years E…" at bounding box center [251, 119] width 192 height 14
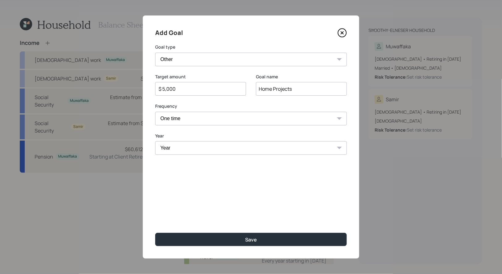
click at [209, 148] on select "Year 2025 2026 2027 2028 2029 2030 2031 2032 2033 2034 2035 2036 2037 2038 2039…" at bounding box center [251, 148] width 192 height 14
select select "2026"
click at [155, 141] on select "Year 2025 2026 2027 2028 2029 2030 2031 2032 2033 2034 2035 2036 2037 2038 2039…" at bounding box center [251, 148] width 192 height 14
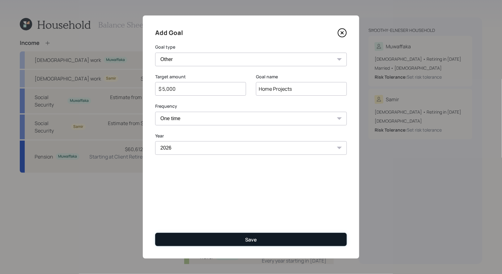
click at [211, 237] on button "Save" at bounding box center [251, 238] width 192 height 13
type input "$"
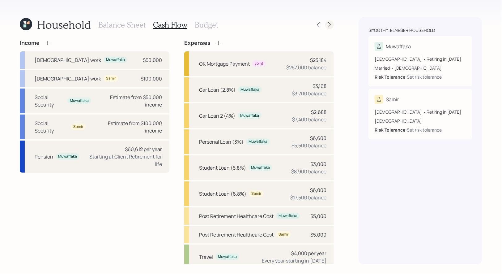
click at [330, 23] on icon at bounding box center [329, 25] width 6 height 6
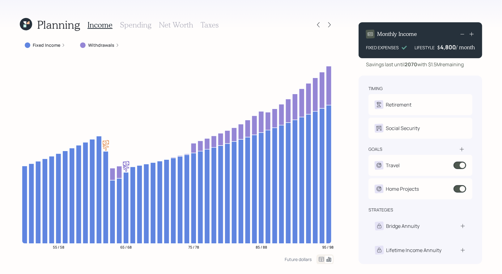
click at [183, 26] on h3 "Net Worth" at bounding box center [176, 24] width 34 height 9
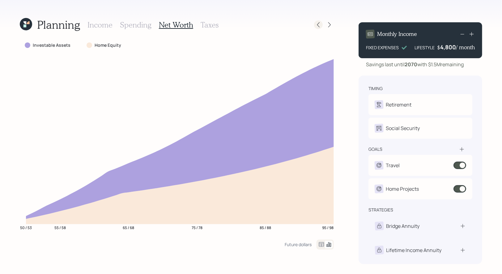
click at [319, 24] on icon at bounding box center [318, 25] width 6 height 6
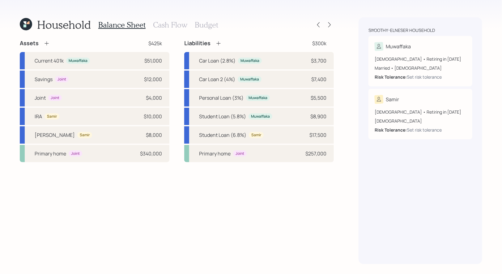
click at [203, 25] on h3 "Budget" at bounding box center [206, 24] width 23 height 9
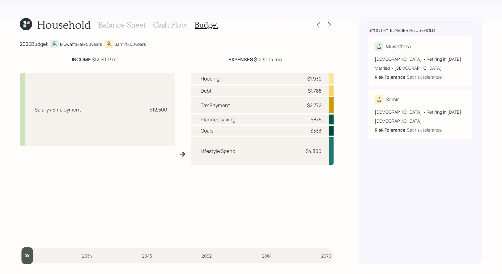
click at [116, 25] on h3 "Balance Sheet" at bounding box center [121, 24] width 47 height 9
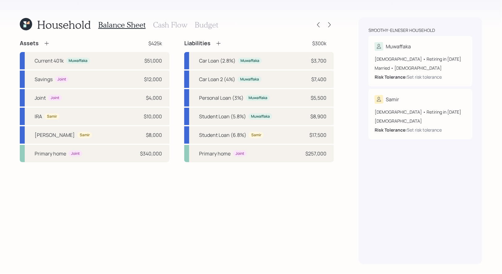
click at [201, 25] on h3 "Budget" at bounding box center [206, 24] width 23 height 9
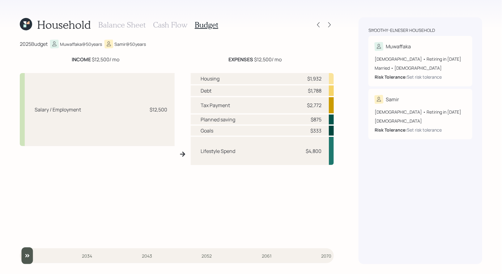
click at [137, 23] on h3 "Balance Sheet" at bounding box center [121, 24] width 47 height 9
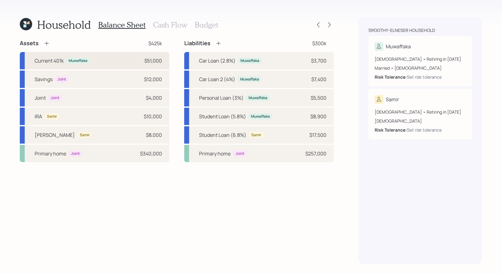
click at [97, 60] on div "Current 401k Muwaffaka $51,000" at bounding box center [95, 60] width 150 height 17
select select "company_sponsored"
select select "balanced"
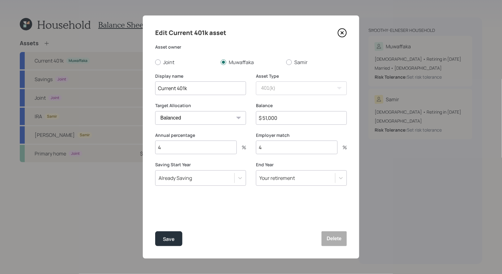
click at [344, 33] on icon at bounding box center [341, 32] width 9 height 9
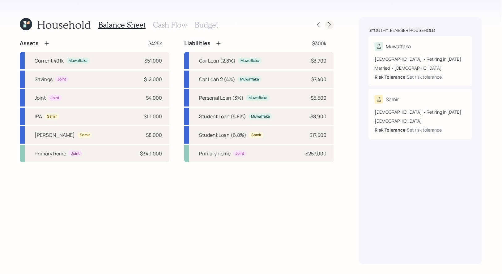
click at [331, 24] on icon at bounding box center [329, 25] width 6 height 6
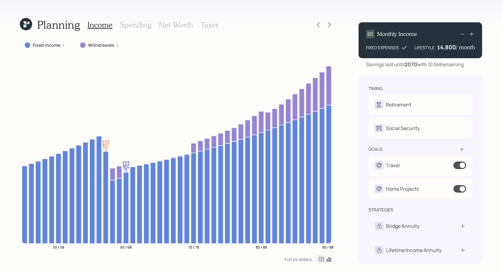
click at [331, 24] on icon at bounding box center [329, 25] width 6 height 6
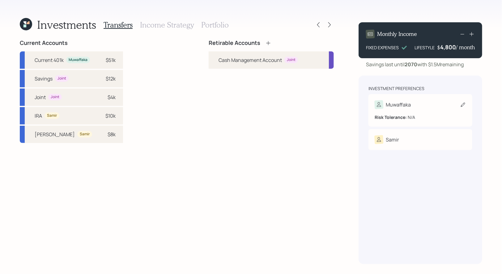
click at [463, 106] on icon at bounding box center [463, 104] width 4 height 4
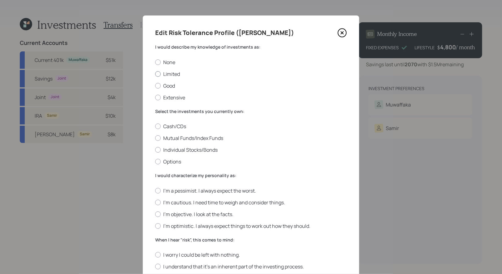
click at [181, 74] on label "Limited" at bounding box center [251, 73] width 192 height 7
click at [155, 74] on input "Limited" at bounding box center [155, 74] width 0 height 0
radio input "true"
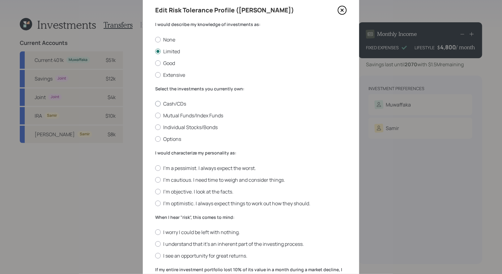
scroll to position [28, 0]
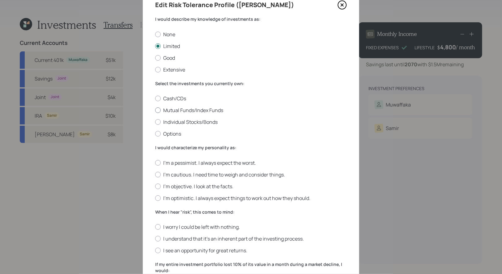
click at [202, 111] on label "Mutual Funds/Index Funds" at bounding box center [251, 110] width 192 height 7
click at [155, 110] on input "Mutual Funds/Index Funds" at bounding box center [155, 110] width 0 height 0
radio input "true"
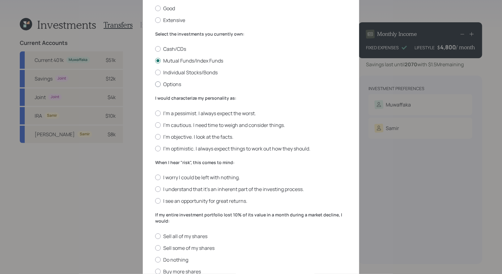
scroll to position [79, 0]
click at [223, 134] on label "I'm objective. I look at the facts." at bounding box center [251, 135] width 192 height 7
click at [155, 135] on input "I'm objective. I look at the facts." at bounding box center [155, 135] width 0 height 0
radio input "true"
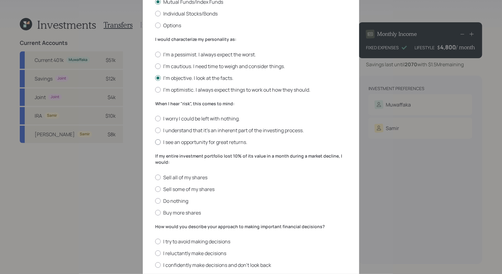
scroll to position [146, 0]
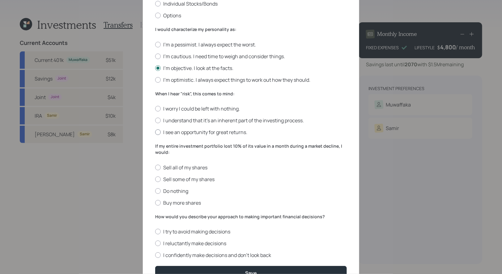
click at [232, 133] on label "I see an opportunity for great returns." at bounding box center [251, 132] width 192 height 7
click at [155, 132] on input "I see an opportunity for great returns." at bounding box center [155, 132] width 0 height 0
radio input "true"
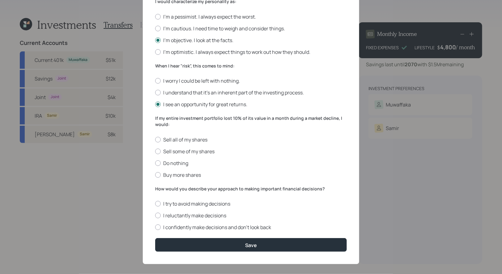
scroll to position [180, 0]
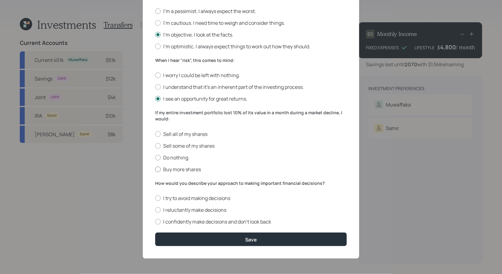
click at [193, 169] on label "Buy more shares" at bounding box center [251, 169] width 192 height 7
click at [155, 169] on input "Buy more shares" at bounding box center [155, 169] width 0 height 0
radio input "true"
click at [238, 221] on label "I confidently make decisions and don’t look back" at bounding box center [251, 221] width 192 height 7
click at [155, 221] on input "I confidently make decisions and don’t look back" at bounding box center [155, 221] width 0 height 0
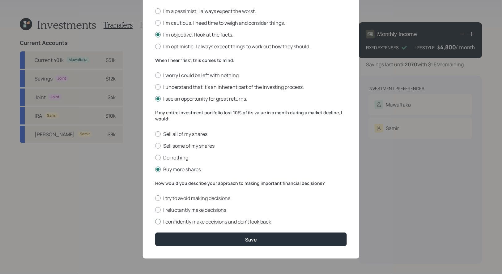
radio input "true"
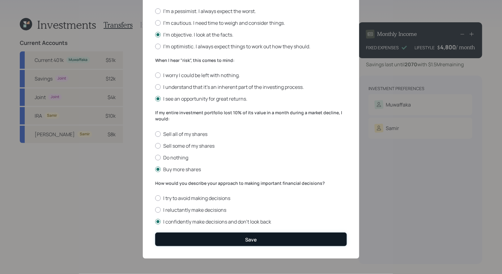
click at [240, 236] on button "Save" at bounding box center [251, 238] width 192 height 13
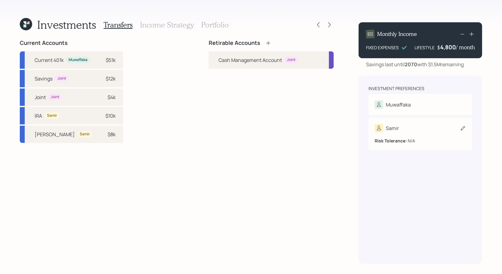
click at [462, 132] on div "Samir Risk Tolerance: N/A" at bounding box center [420, 133] width 104 height 32
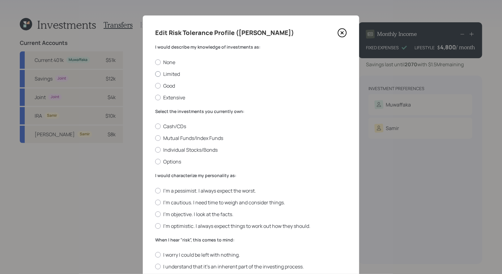
click at [177, 72] on label "Limited" at bounding box center [251, 73] width 192 height 7
click at [155, 74] on input "Limited" at bounding box center [155, 74] width 0 height 0
radio input "true"
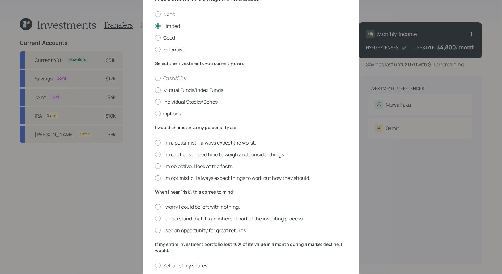
scroll to position [49, 0]
click at [214, 91] on label "Mutual Funds/Index Funds" at bounding box center [251, 89] width 192 height 7
click at [155, 89] on input "Mutual Funds/Index Funds" at bounding box center [155, 89] width 0 height 0
radio input "true"
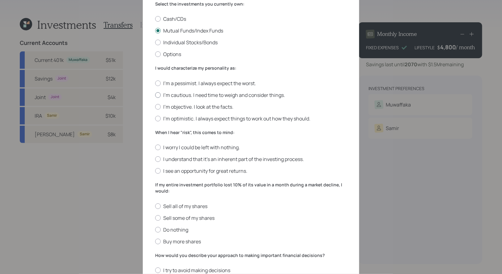
scroll to position [111, 0]
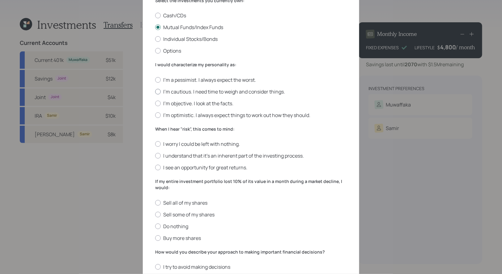
click at [239, 91] on label "I'm cautious. I need time to weigh and consider things." at bounding box center [251, 91] width 192 height 7
click at [155, 91] on input "I'm cautious. I need time to weigh and consider things." at bounding box center [155, 91] width 0 height 0
radio input "true"
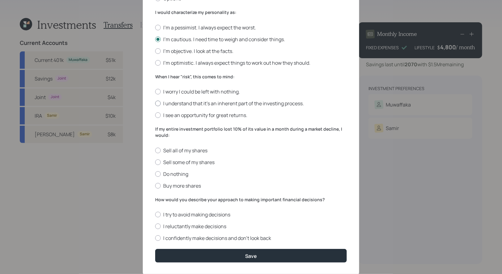
click at [260, 105] on label "I understand that it’s an inherent part of the investing process." at bounding box center [251, 103] width 192 height 7
click at [155, 104] on input "I understand that it’s an inherent part of the investing process." at bounding box center [155, 103] width 0 height 0
radio input "true"
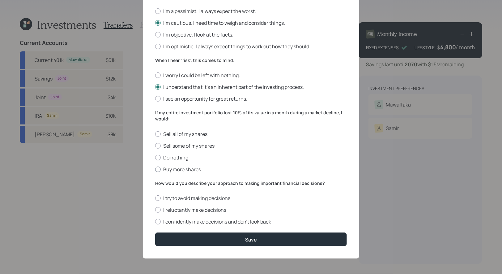
click at [185, 169] on label "Buy more shares" at bounding box center [251, 169] width 192 height 7
click at [155, 169] on input "Buy more shares" at bounding box center [155, 169] width 0 height 0
radio input "true"
click at [217, 211] on label "I reluctantly make decisions" at bounding box center [251, 209] width 192 height 7
click at [155, 210] on input "I reluctantly make decisions" at bounding box center [155, 210] width 0 height 0
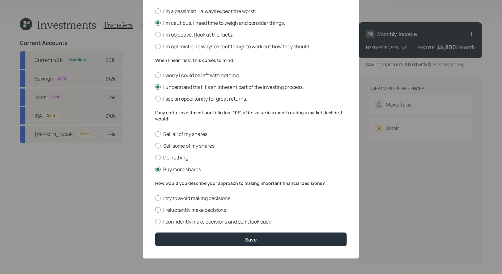
radio input "true"
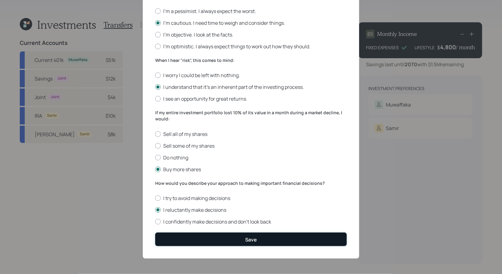
click at [238, 240] on button "Save" at bounding box center [251, 238] width 192 height 13
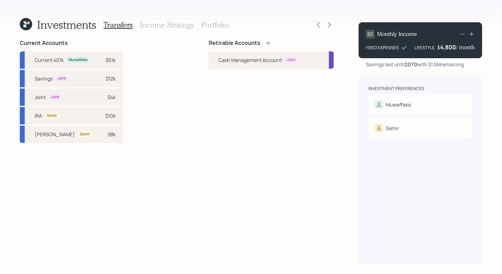
click at [268, 43] on icon at bounding box center [268, 43] width 4 height 4
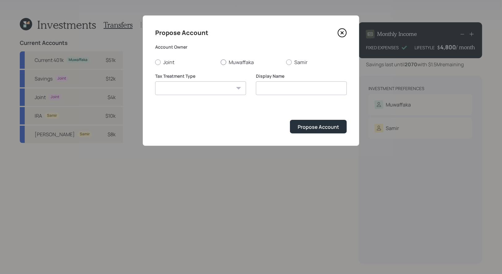
click at [224, 61] on div at bounding box center [224, 62] width 6 height 6
click at [221, 62] on input "Muwaffaka" at bounding box center [220, 62] width 0 height 0
radio input "true"
click at [217, 89] on select "Roth Taxable Traditional" at bounding box center [200, 88] width 91 height 14
select select "taxable"
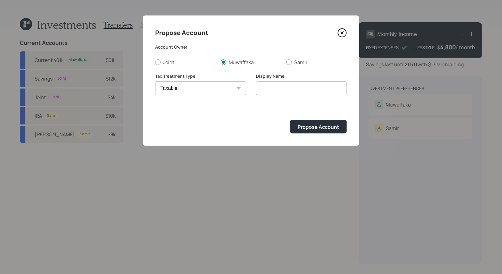
click at [155, 81] on select "Roth Taxable Traditional" at bounding box center [200, 88] width 91 height 14
click at [289, 87] on input "Taxable" at bounding box center [301, 88] width 91 height 14
type input "Joint Brokerage"
click at [304, 128] on div "Propose Account" at bounding box center [318, 126] width 41 height 7
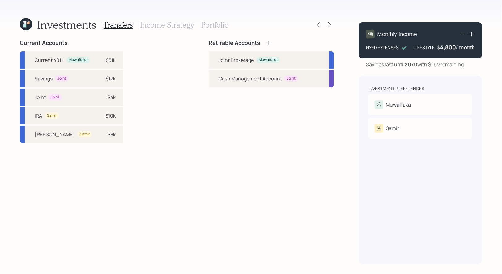
click at [268, 42] on icon at bounding box center [268, 43] width 6 height 6
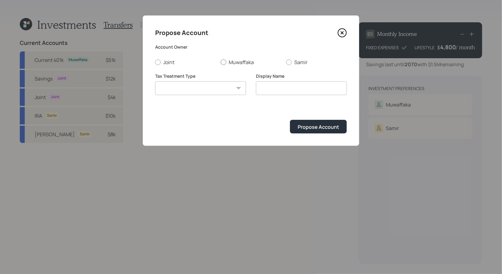
click at [225, 61] on div at bounding box center [224, 62] width 6 height 6
click at [221, 62] on input "Muwaffaka" at bounding box center [220, 62] width 0 height 0
radio input "true"
click at [214, 90] on select "Roth Taxable Traditional" at bounding box center [200, 88] width 91 height 14
click at [218, 89] on select "Roth Taxable Traditional" at bounding box center [200, 88] width 91 height 14
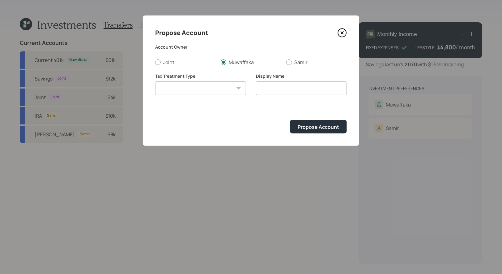
select select "traditional"
click at [155, 81] on select "Roth Taxable Traditional" at bounding box center [200, 88] width 91 height 14
click at [287, 90] on input "Traditional" at bounding box center [301, 88] width 91 height 14
type input "Traditional IRA"
click at [318, 127] on div "Propose Account" at bounding box center [318, 126] width 41 height 7
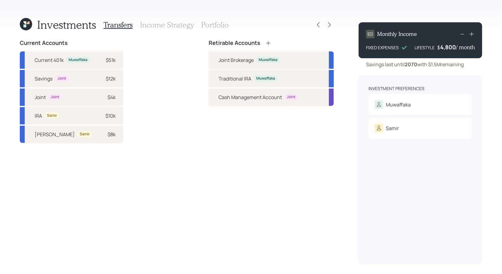
click at [267, 41] on icon at bounding box center [268, 43] width 6 height 6
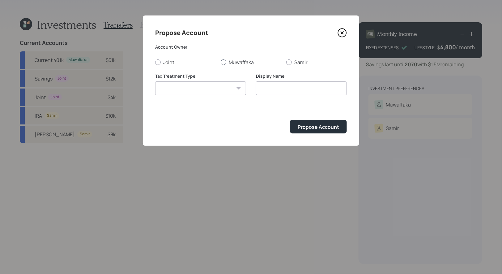
click at [223, 62] on div at bounding box center [224, 62] width 6 height 6
click at [221, 62] on input "Muwaffaka" at bounding box center [220, 62] width 0 height 0
radio input "true"
click at [219, 89] on select "Roth Taxable Traditional" at bounding box center [200, 88] width 91 height 14
select select "roth"
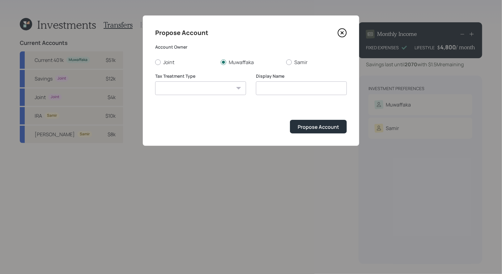
click at [155, 81] on select "Roth Taxable Traditional" at bounding box center [200, 88] width 91 height 14
click at [308, 90] on input "Roth" at bounding box center [301, 88] width 91 height 14
type input "Roth IRA"
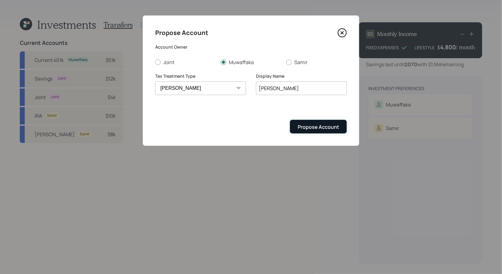
click at [325, 125] on div "Propose Account" at bounding box center [318, 126] width 41 height 7
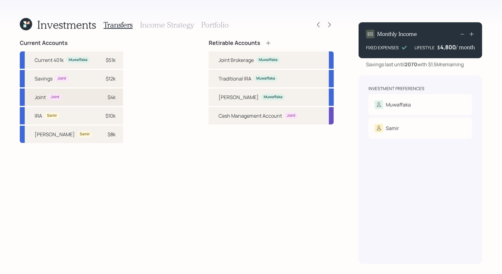
click at [68, 96] on div "Joint Joint $4k" at bounding box center [71, 96] width 103 height 17
click at [221, 58] on div "Joint Brokerage" at bounding box center [236, 59] width 35 height 7
select select "4cbbc5ea-cdf2-42b8-93b9-b6be269689af"
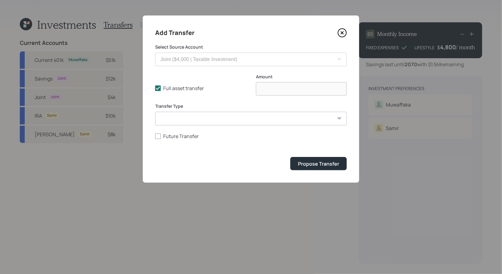
type input "$ 4,000"
click at [185, 116] on select "ACAT Transfer Non ACAT Transfer Capitalize Rollover Rollover Deposit" at bounding box center [251, 119] width 192 height 14
select select "acat_transfer"
click at [155, 112] on select "ACAT Transfer Non ACAT Transfer Capitalize Rollover Rollover Deposit" at bounding box center [251, 119] width 192 height 14
click at [311, 166] on div "Propose Transfer" at bounding box center [318, 163] width 41 height 7
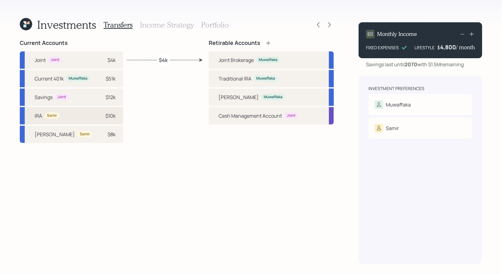
click at [97, 118] on div "$10k" at bounding box center [106, 115] width 19 height 7
click at [219, 80] on div "Traditional IRA" at bounding box center [235, 78] width 33 height 7
select select "3ed77964-c6a8-4247-baee-1e456f694c5c"
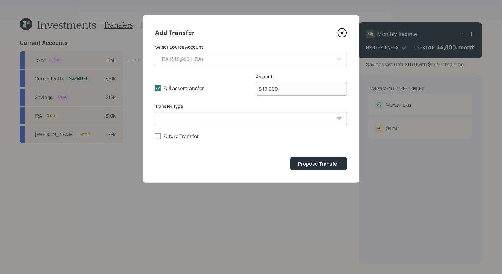
click at [193, 122] on select "ACAT Transfer Non ACAT Transfer Capitalize Rollover Rollover Deposit" at bounding box center [251, 119] width 192 height 14
select select "acat_transfer"
click at [155, 112] on select "ACAT Transfer Non ACAT Transfer Capitalize Rollover Rollover Deposit" at bounding box center [251, 119] width 192 height 14
click at [323, 161] on div "Propose Transfer" at bounding box center [318, 163] width 41 height 7
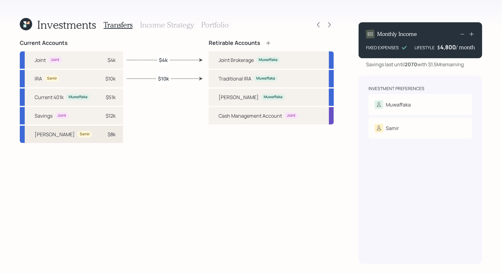
click at [103, 133] on div "$8k" at bounding box center [106, 133] width 19 height 7
click at [219, 98] on div "Roth IRA" at bounding box center [239, 96] width 40 height 7
select select "cba45e1d-9aa0-4c9d-bc86-737f7226c575"
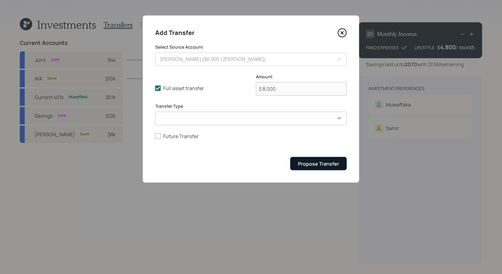
click at [314, 163] on div "Propose Transfer" at bounding box center [318, 163] width 41 height 7
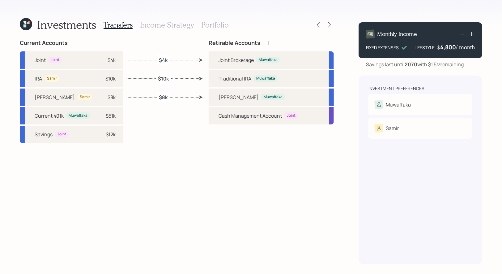
click at [206, 26] on h3 "Portfolio" at bounding box center [215, 24] width 28 height 9
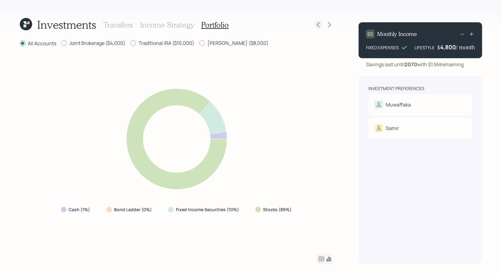
click at [319, 28] on div at bounding box center [318, 24] width 9 height 9
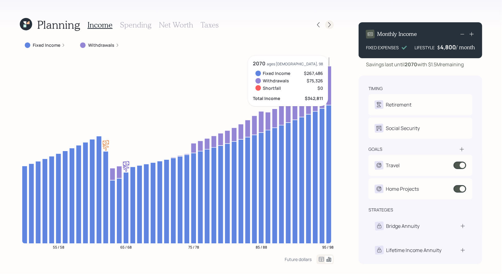
click at [330, 22] on icon at bounding box center [329, 25] width 6 height 6
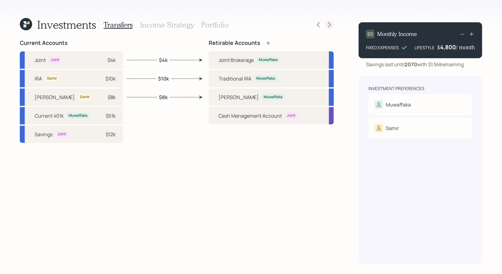
click at [330, 24] on icon at bounding box center [329, 24] width 2 height 5
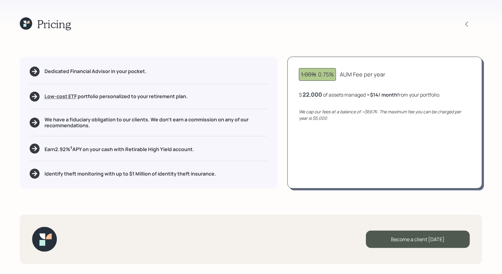
drag, startPoint x: 400, startPoint y: 96, endPoint x: 374, endPoint y: 96, distance: 25.3
click at [374, 96] on b "$14 / month" at bounding box center [383, 94] width 27 height 7
click at [388, 138] on div "1.00% 0.75% AUM Fee per year $ 22,000 of assets managed ≈ $14 / month from your…" at bounding box center [384, 123] width 195 height 132
drag, startPoint x: 381, startPoint y: 112, endPoint x: 299, endPoint y: 111, distance: 82.2
click at [299, 111] on div "1.00% 0.75% AUM Fee per year $ 22,000 of assets managed ≈ $14 / month from your…" at bounding box center [384, 123] width 195 height 132
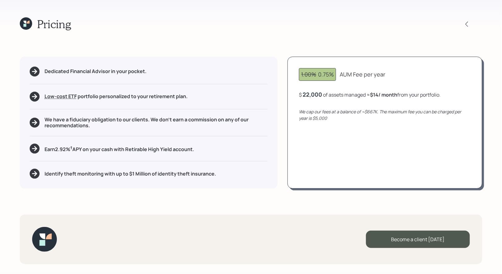
click at [323, 95] on div "$ 22,000 of assets managed ≈ $14 / month from your portfolio ." at bounding box center [370, 95] width 142 height 8
click at [23, 25] on icon at bounding box center [26, 23] width 12 height 12
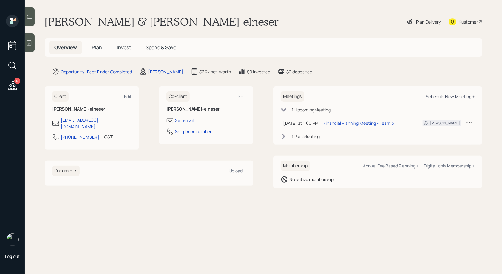
click at [451, 96] on div "Schedule New Meeting +" at bounding box center [450, 96] width 49 height 6
select select "8b79112e-3cfb-44f9-89e7-15267fe946c1"
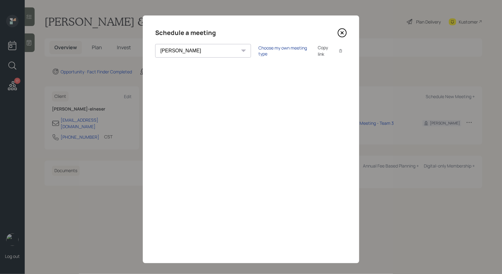
click at [258, 50] on div "Choose my own meeting type" at bounding box center [284, 51] width 52 height 12
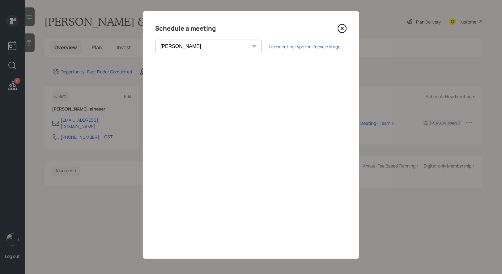
click at [344, 29] on icon at bounding box center [341, 28] width 9 height 9
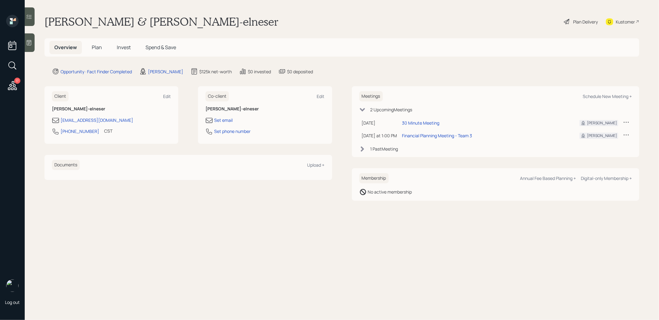
click at [92, 46] on span "Plan" at bounding box center [97, 47] width 10 height 7
